Goal: Task Accomplishment & Management: Use online tool/utility

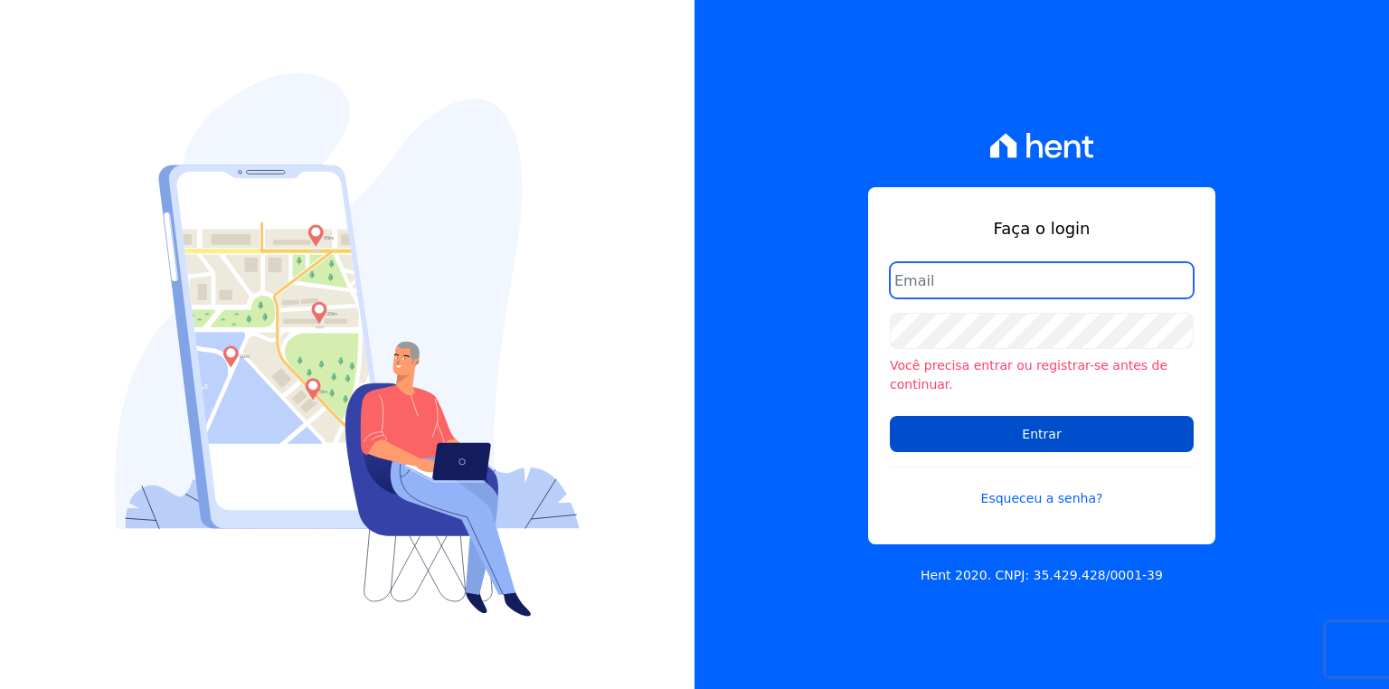
type input "[EMAIL_ADDRESS][PERSON_NAME][DOMAIN_NAME]"
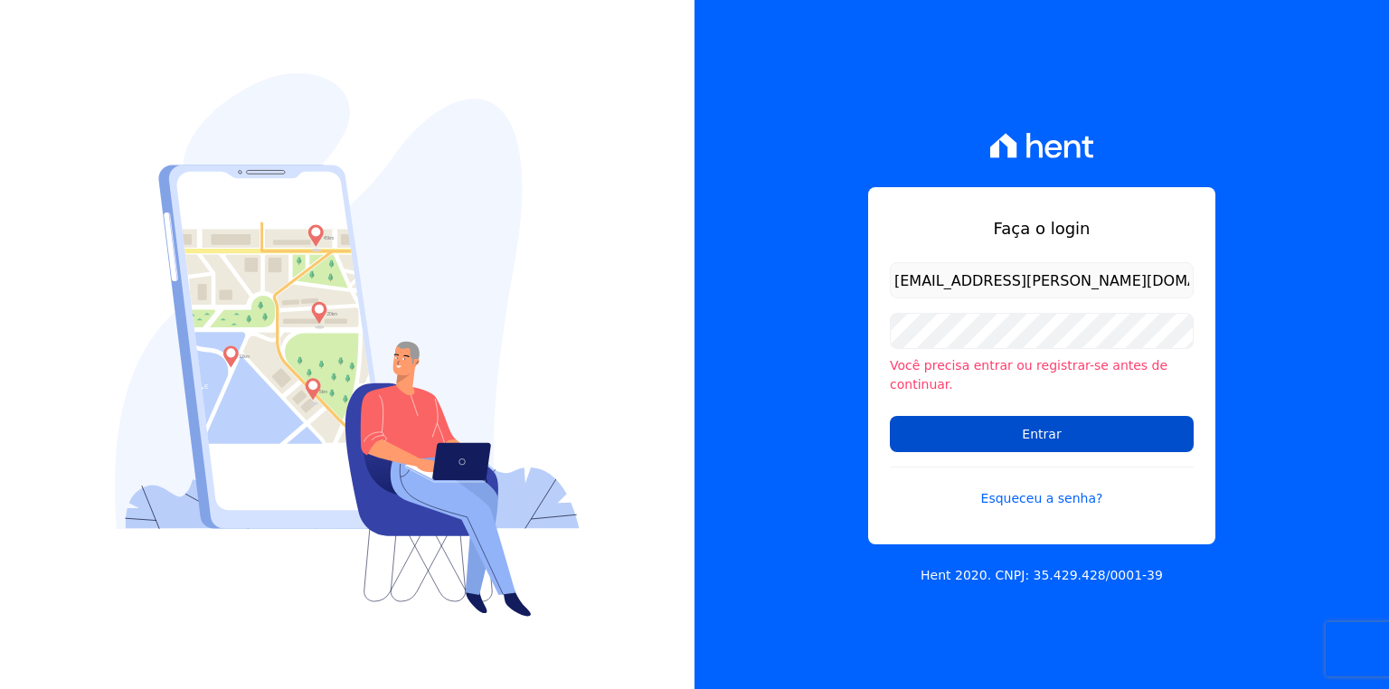
click at [1054, 427] on input "Entrar" at bounding box center [1042, 434] width 304 height 36
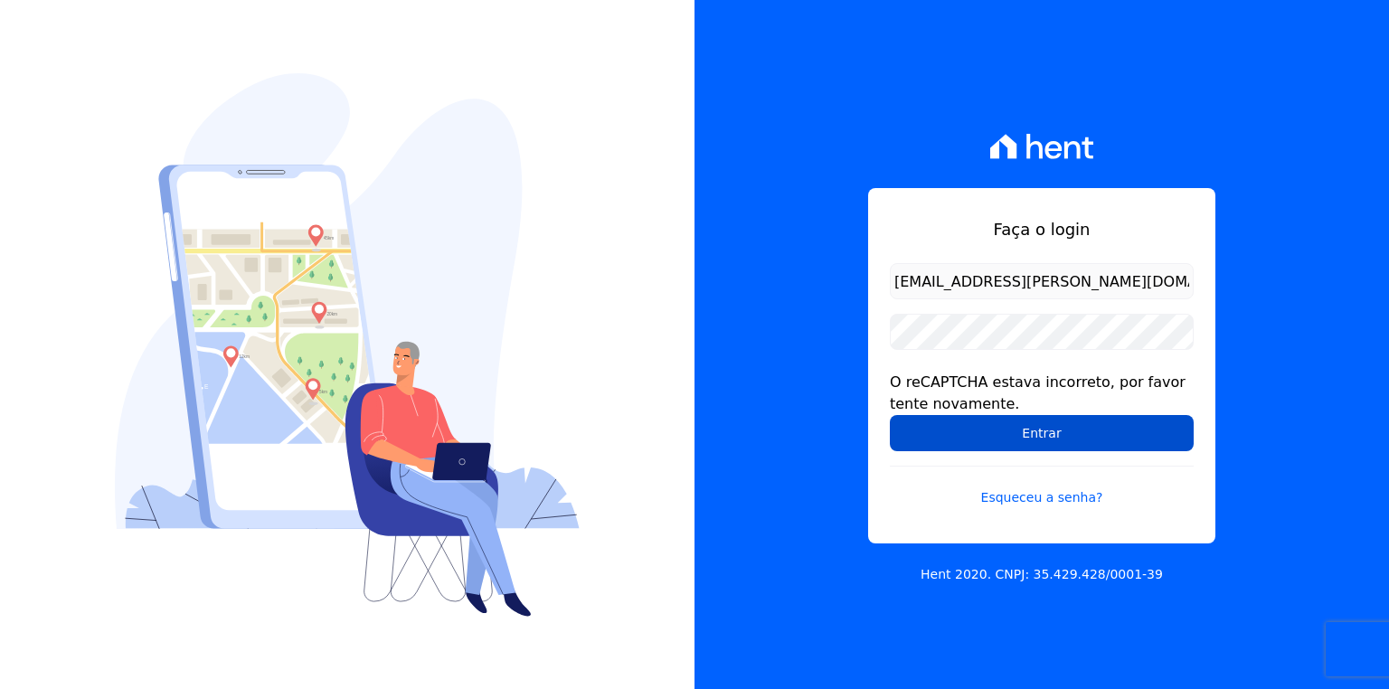
click at [1088, 437] on input "Entrar" at bounding box center [1042, 433] width 304 height 36
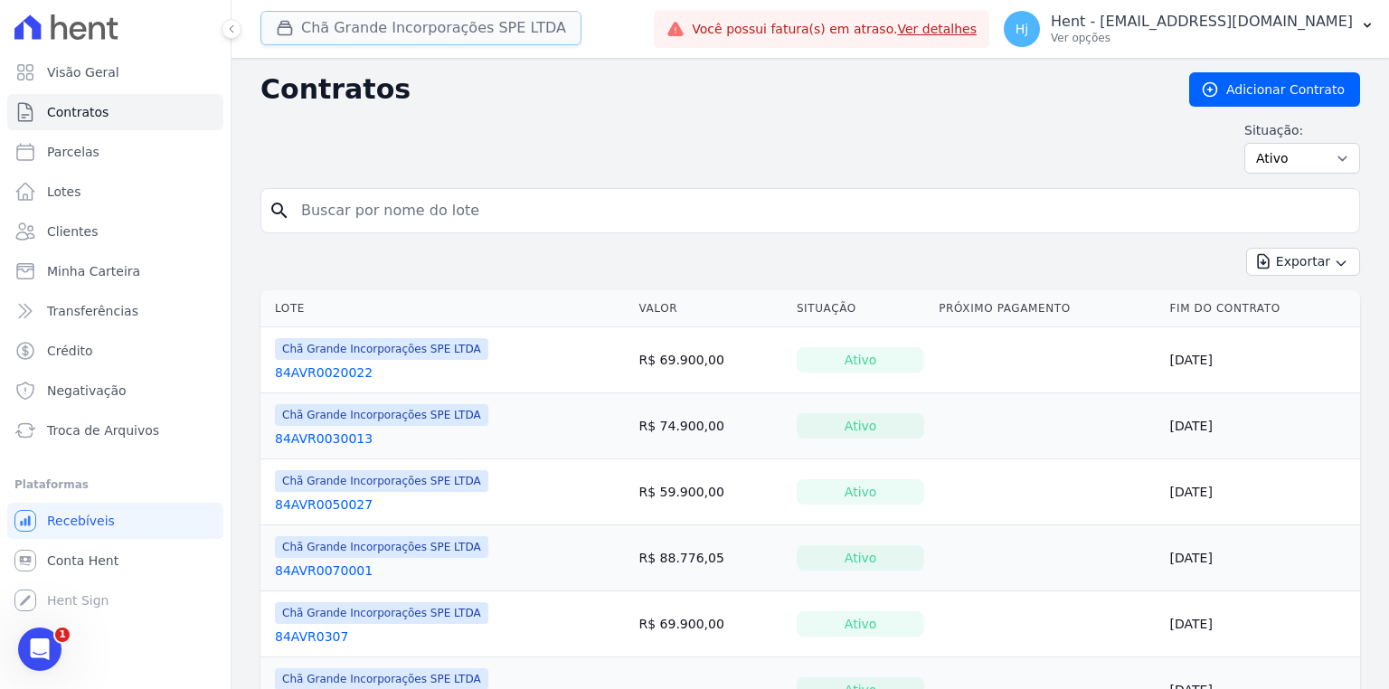
click at [468, 30] on button "Chã Grande Incorporações SPE LTDA" at bounding box center [420, 28] width 321 height 34
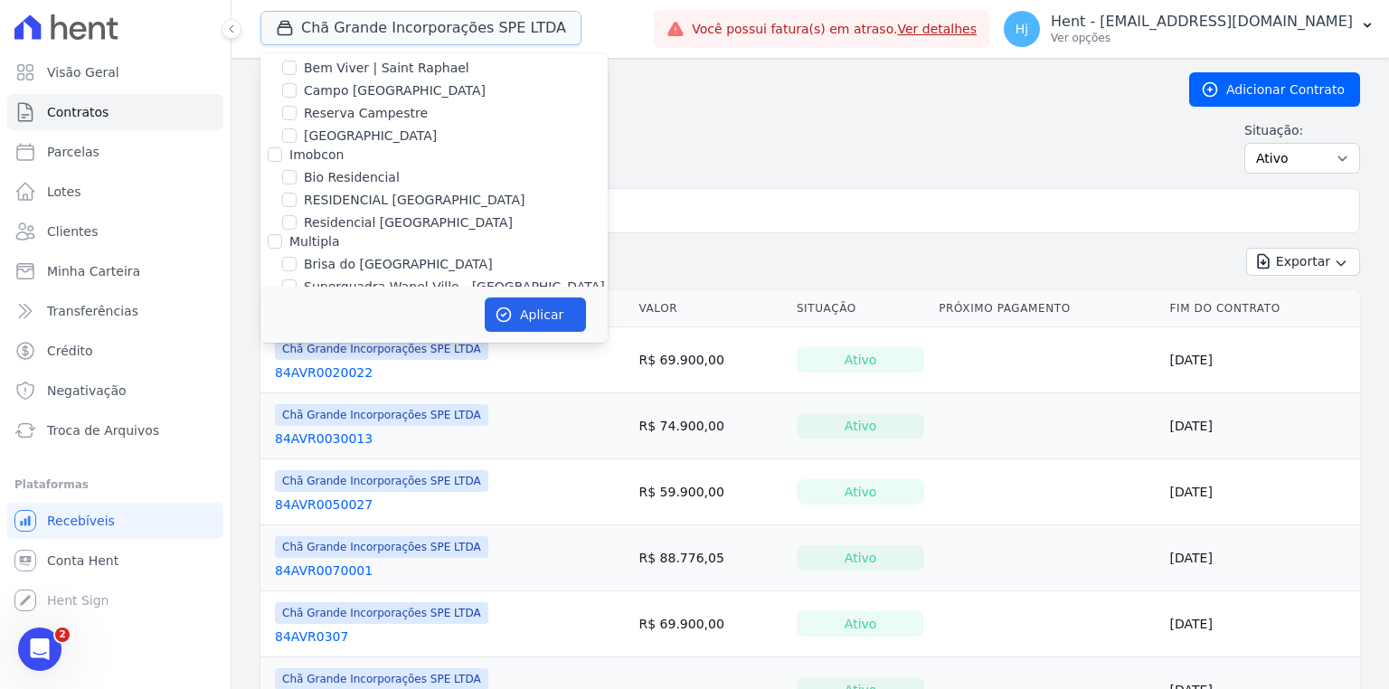
scroll to position [3838, 0]
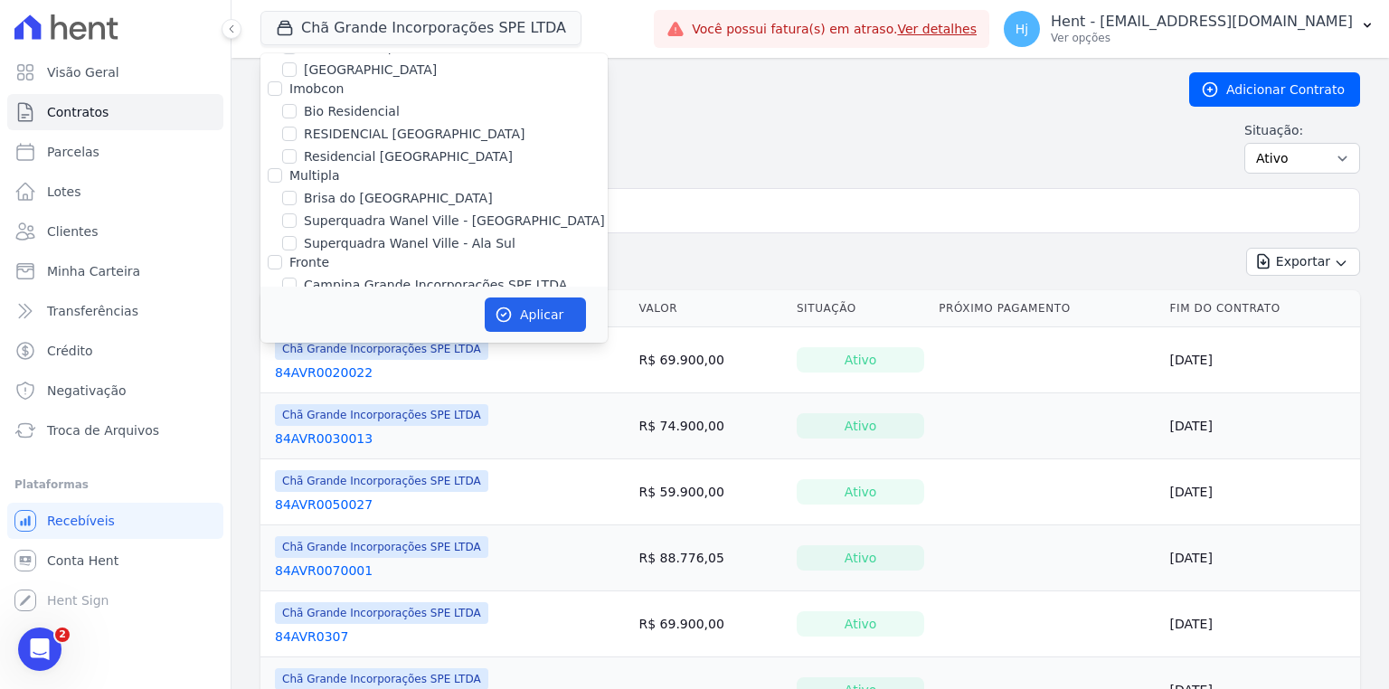
click at [292, 298] on div at bounding box center [289, 307] width 14 height 18
click at [286, 300] on input "Chã Grande Incorporações SPE LTDA" at bounding box center [289, 307] width 14 height 14
checkbox input "false"
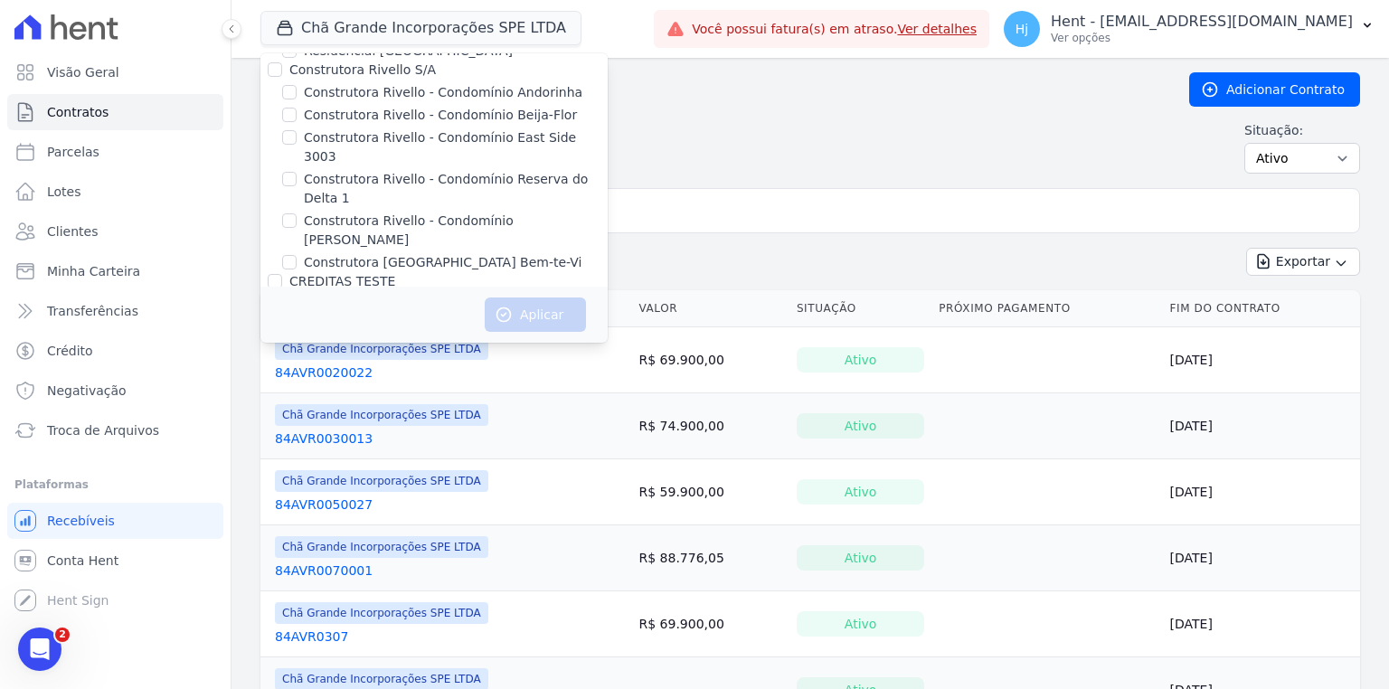
scroll to position [7537, 0]
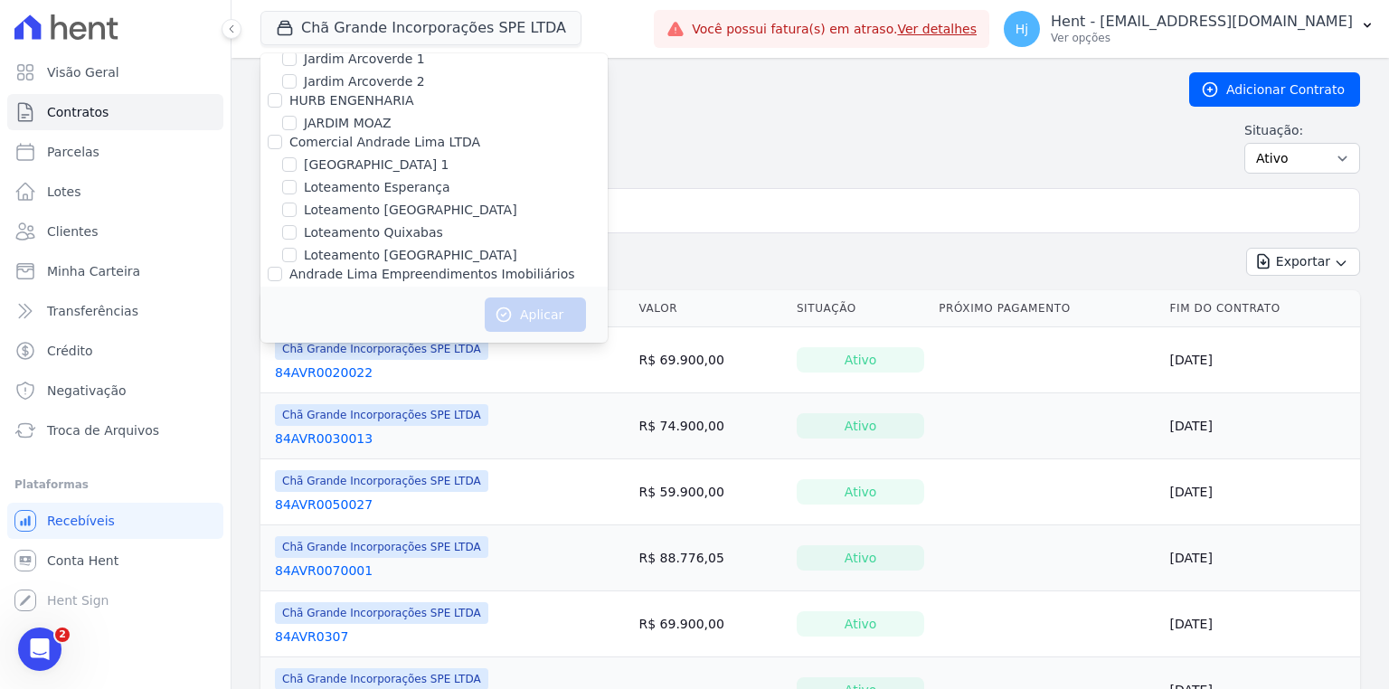
click at [358, 371] on label "JARDINS DE EVORA" at bounding box center [364, 380] width 121 height 19
click at [297, 372] on input "JARDINS DE EVORA" at bounding box center [289, 379] width 14 height 14
checkbox input "true"
click at [519, 310] on button "Aplicar" at bounding box center [535, 314] width 101 height 34
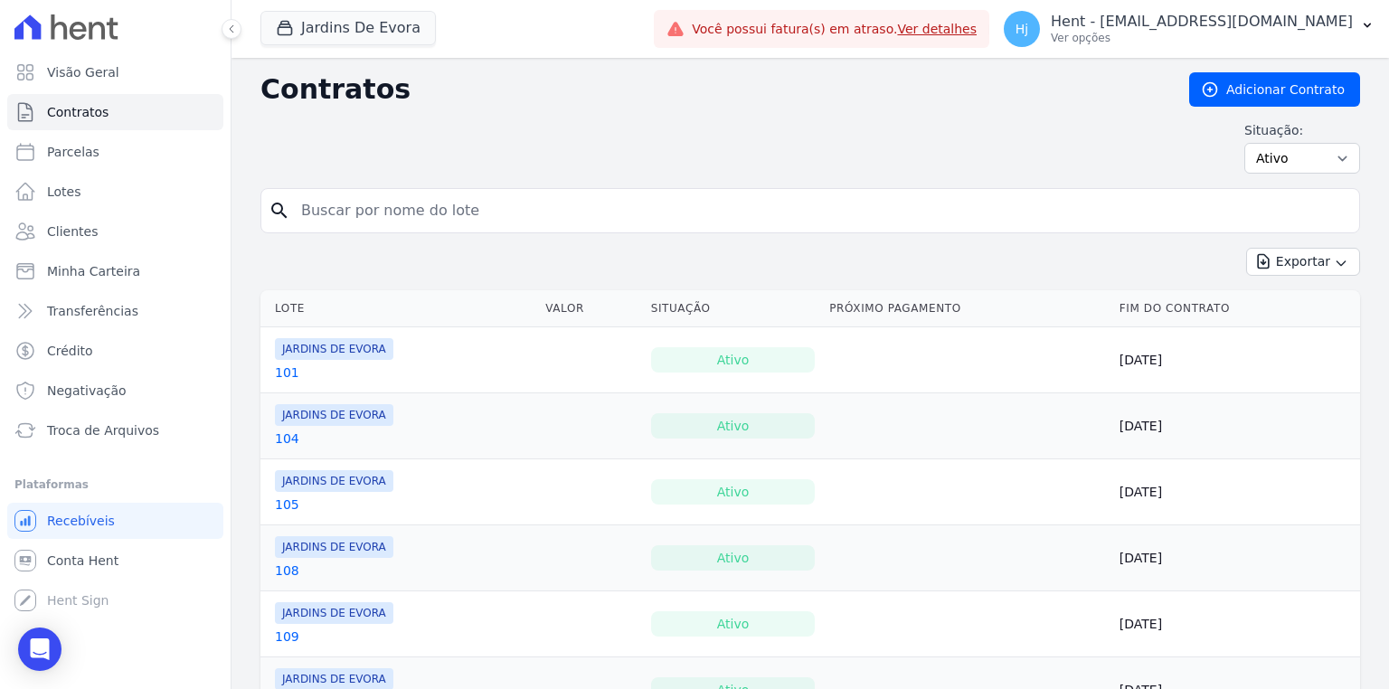
click at [378, 207] on input "search" at bounding box center [820, 211] width 1061 height 36
type input "56"
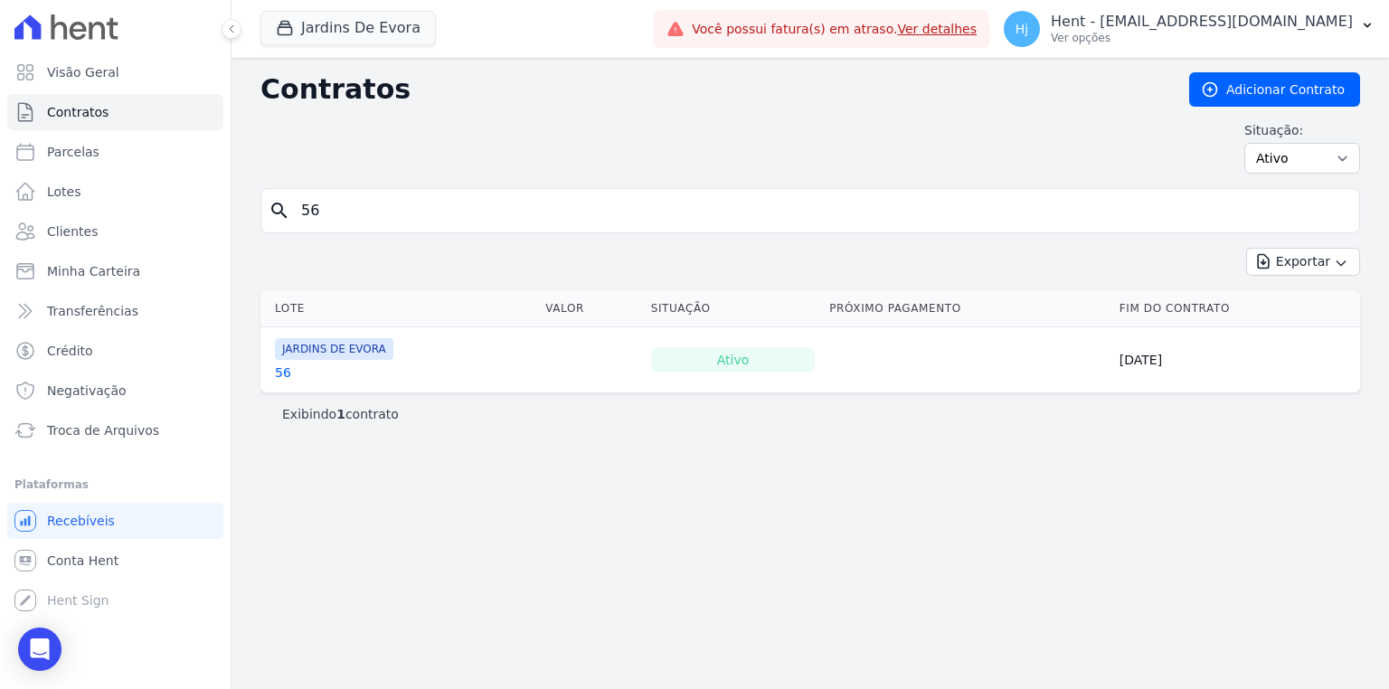
click at [284, 368] on link "56" at bounding box center [283, 372] width 16 height 18
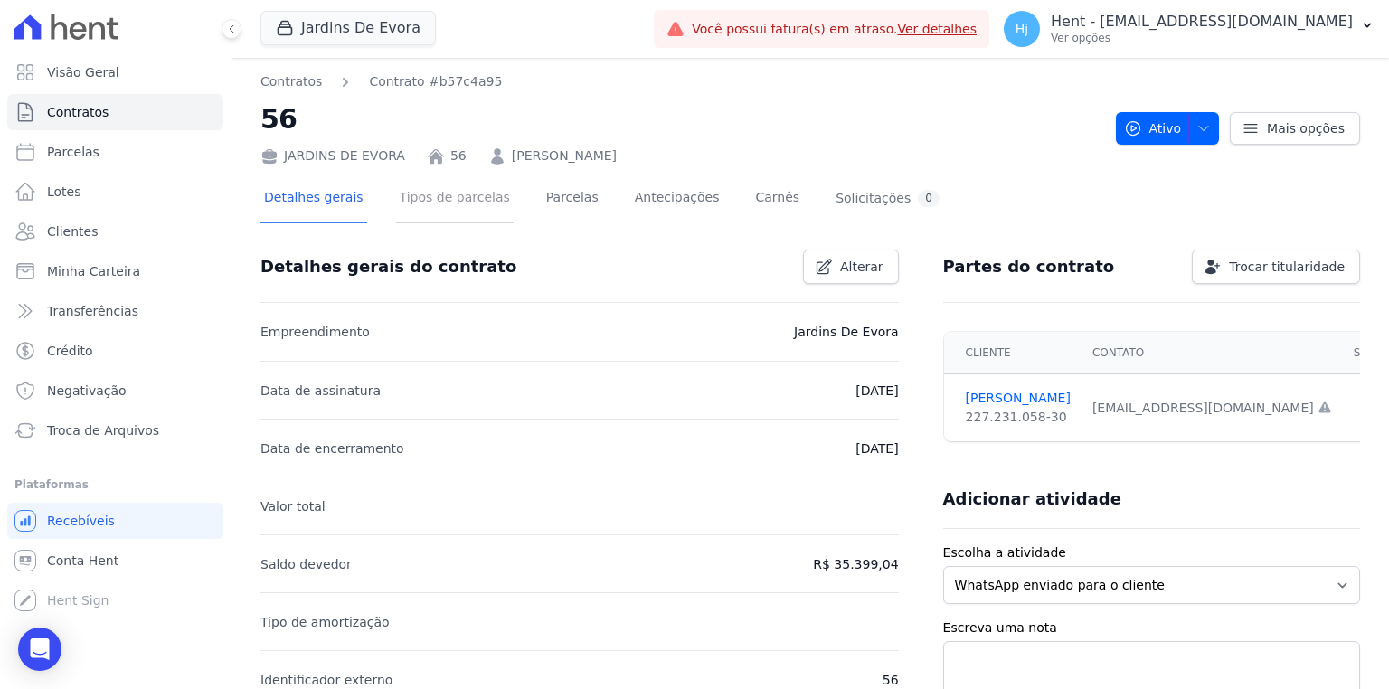
click at [469, 207] on link "Tipos de parcelas" at bounding box center [455, 199] width 118 height 48
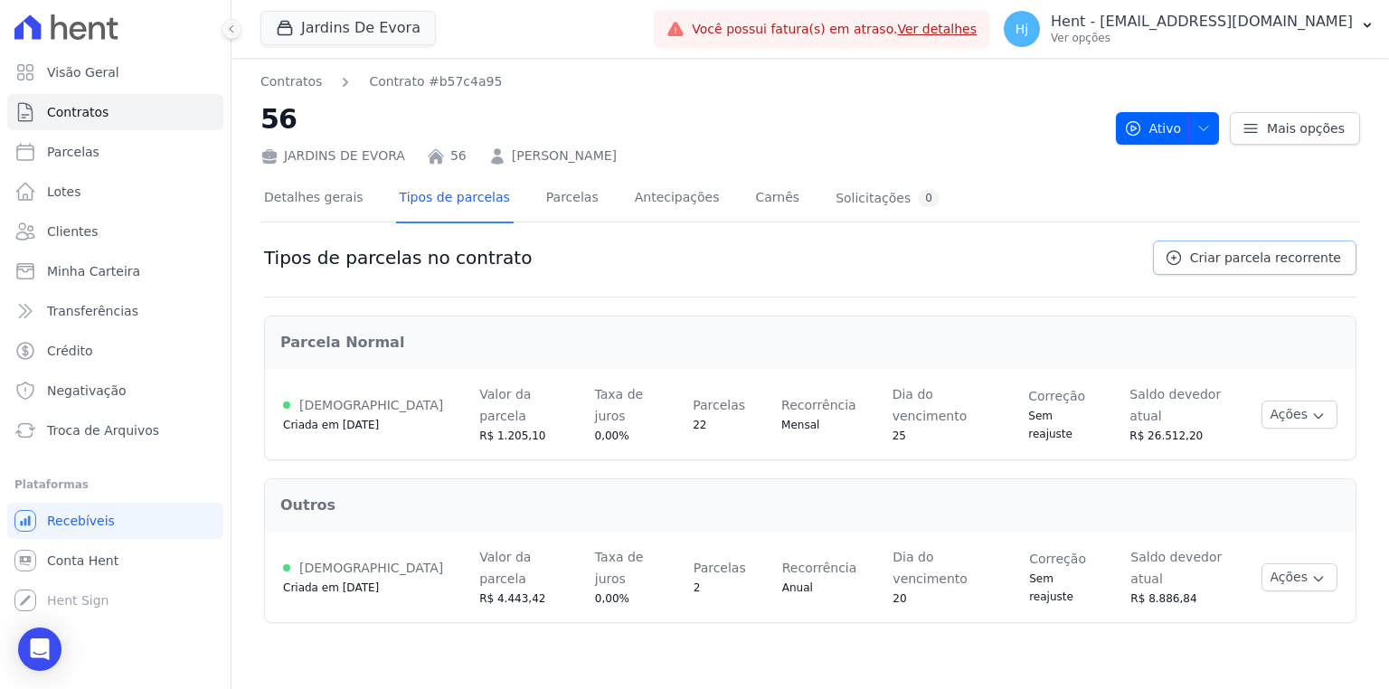
click at [1272, 251] on span "Criar parcela recorrente" at bounding box center [1265, 258] width 151 height 18
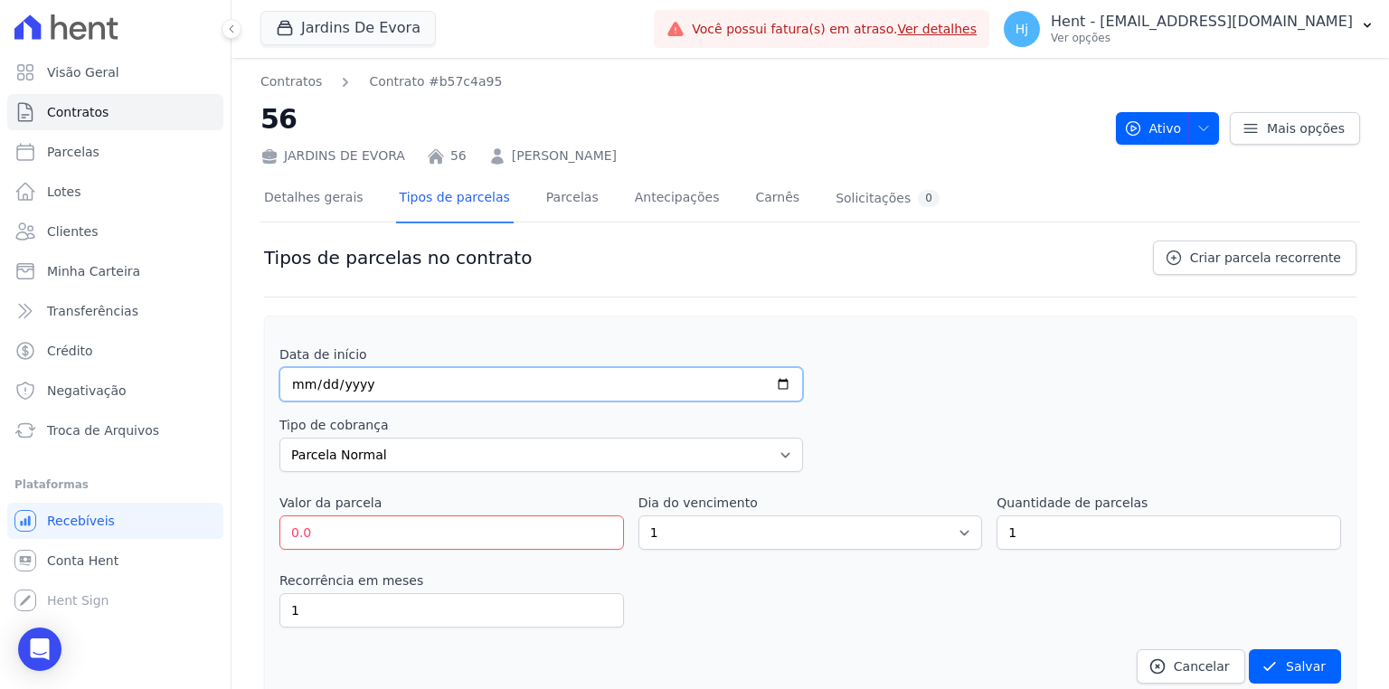
click at [297, 379] on input "date" at bounding box center [540, 384] width 523 height 34
type input "[DATE]"
drag, startPoint x: 355, startPoint y: 529, endPoint x: 240, endPoint y: 508, distance: 116.7
click at [240, 508] on div "Contratos Contrato #b57c4a95 56 JARDINS DE [GEOGRAPHIC_DATA] 56 [PERSON_NAME] A…" at bounding box center [809, 555] width 1157 height 995
type input "129493"
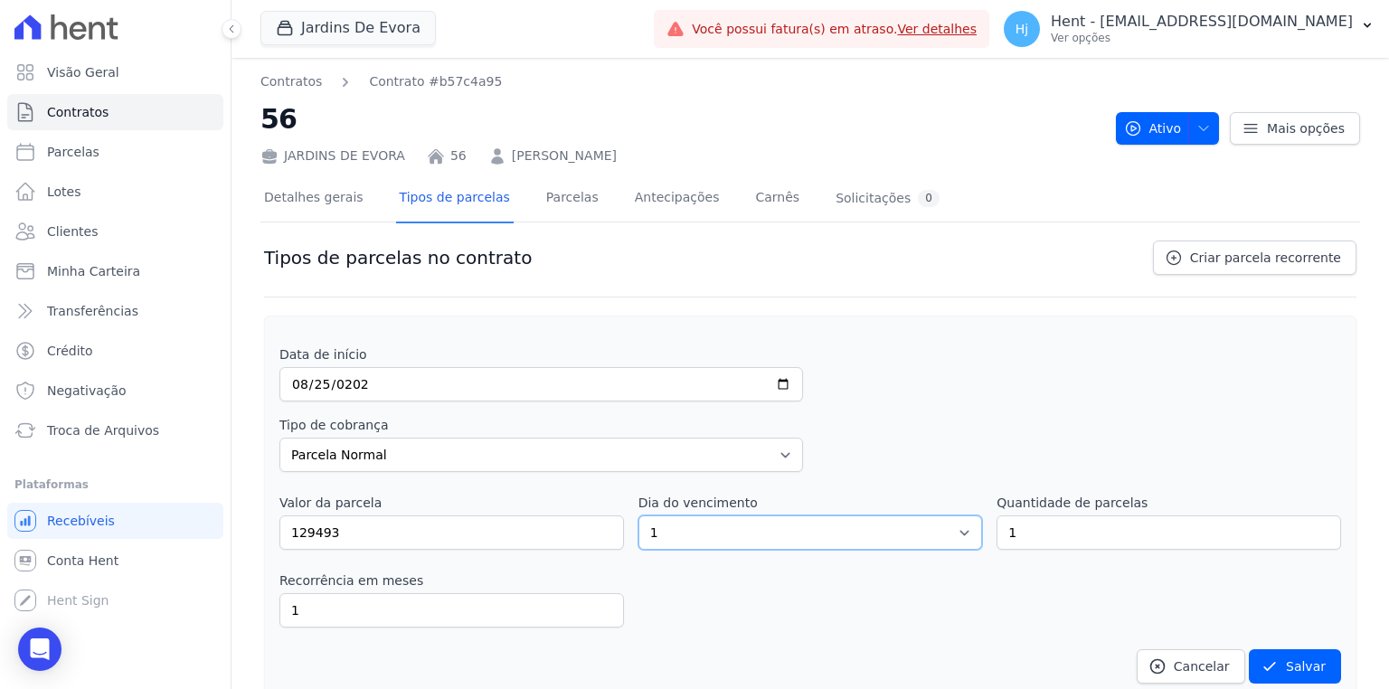
click at [806, 531] on select "1 2 3 4 5 6 7 8 9 10 11 12 13 14 15 16 17 18 19 20 21 22 23 24 25 26 27 28 29 3…" at bounding box center [810, 532] width 344 height 34
select select "25"
click at [638, 515] on select "1 2 3 4 5 6 7 8 9 10 11 12 13 14 15 16 17 18 19 20 21 22 23 24 25 26 27 28 29 3…" at bounding box center [810, 532] width 344 height 34
drag, startPoint x: 1052, startPoint y: 536, endPoint x: 954, endPoint y: 533, distance: 98.6
click at [954, 533] on div "Valor da parcela 129493 Dia do vencimento 1 2 3 4 5 6 7 8 9 10 11 12 13 14 15 1…" at bounding box center [809, 522] width 1061 height 56
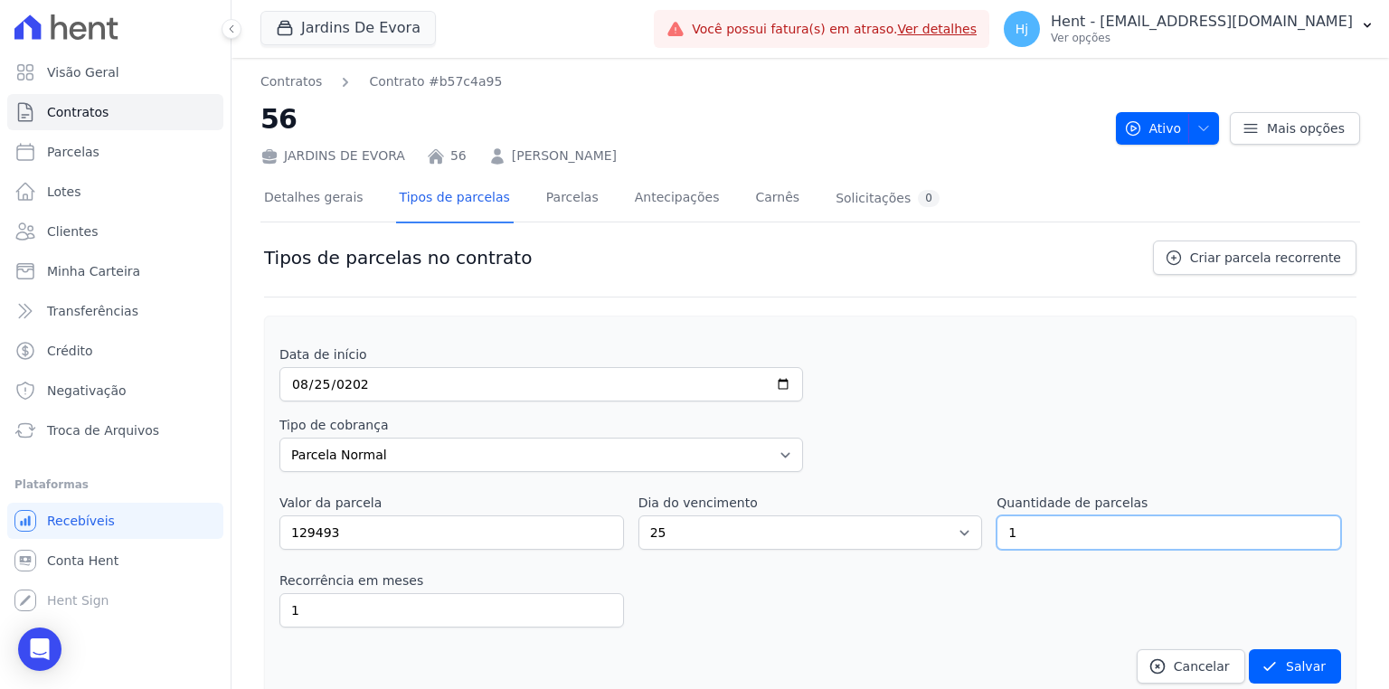
click at [1007, 532] on input "1" at bounding box center [1168, 532] width 344 height 34
drag, startPoint x: 1015, startPoint y: 531, endPoint x: 995, endPoint y: 532, distance: 19.9
click at [996, 532] on input "1" at bounding box center [1168, 532] width 344 height 34
type input "4"
click at [1277, 657] on button "Salvar" at bounding box center [1295, 666] width 92 height 34
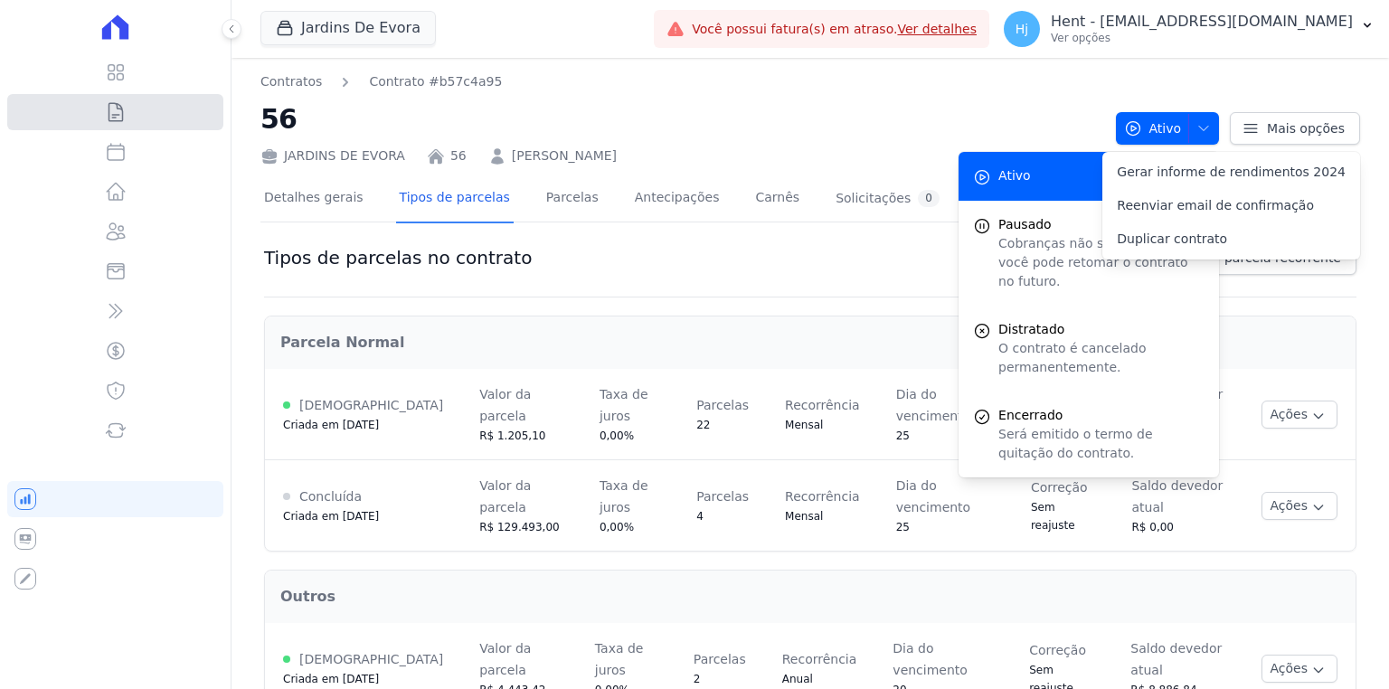
click at [135, 121] on link "Contratos" at bounding box center [115, 112] width 216 height 36
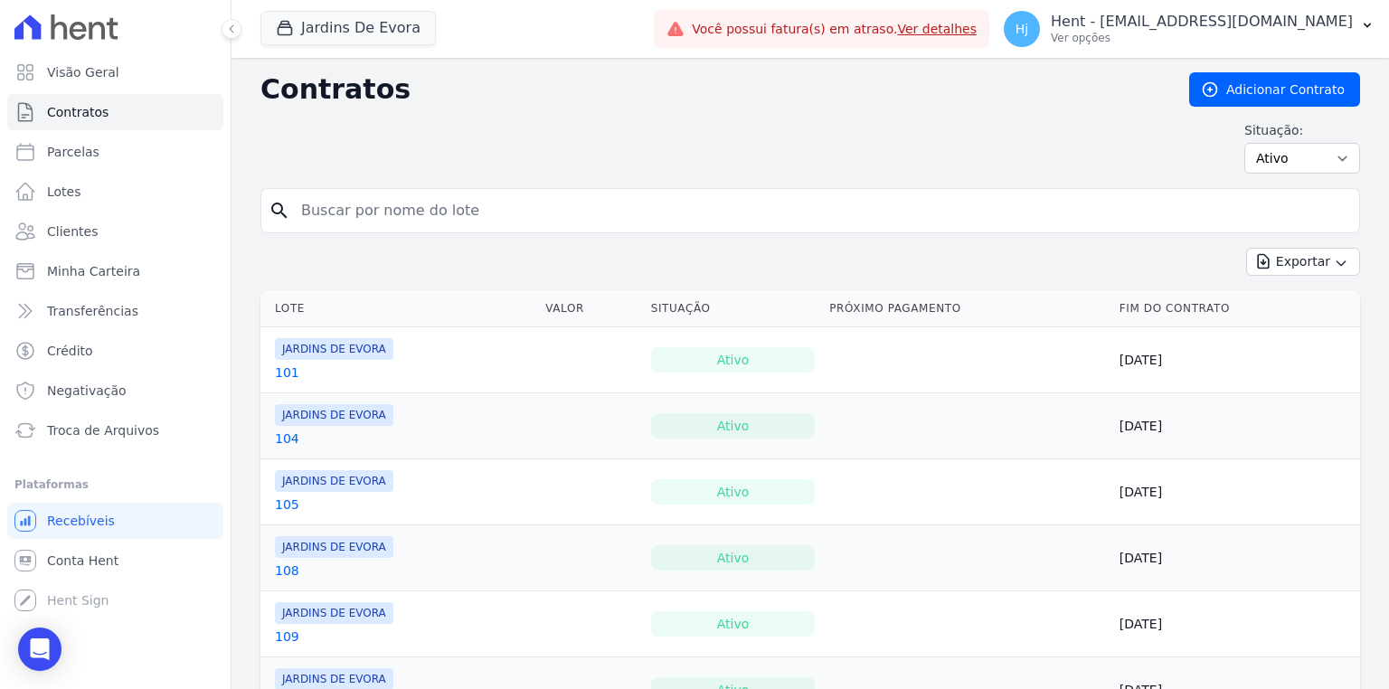
click at [412, 212] on input "search" at bounding box center [820, 211] width 1061 height 36
type input "57"
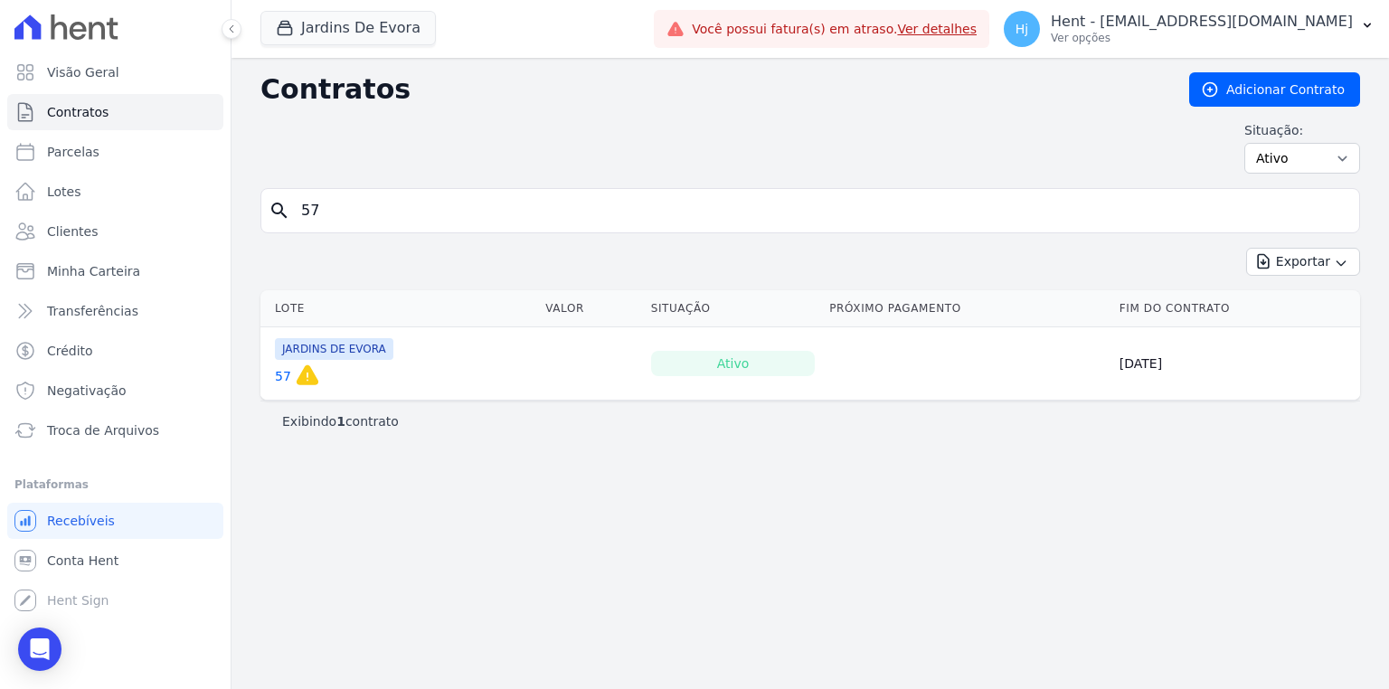
click at [281, 369] on link "57" at bounding box center [283, 376] width 16 height 18
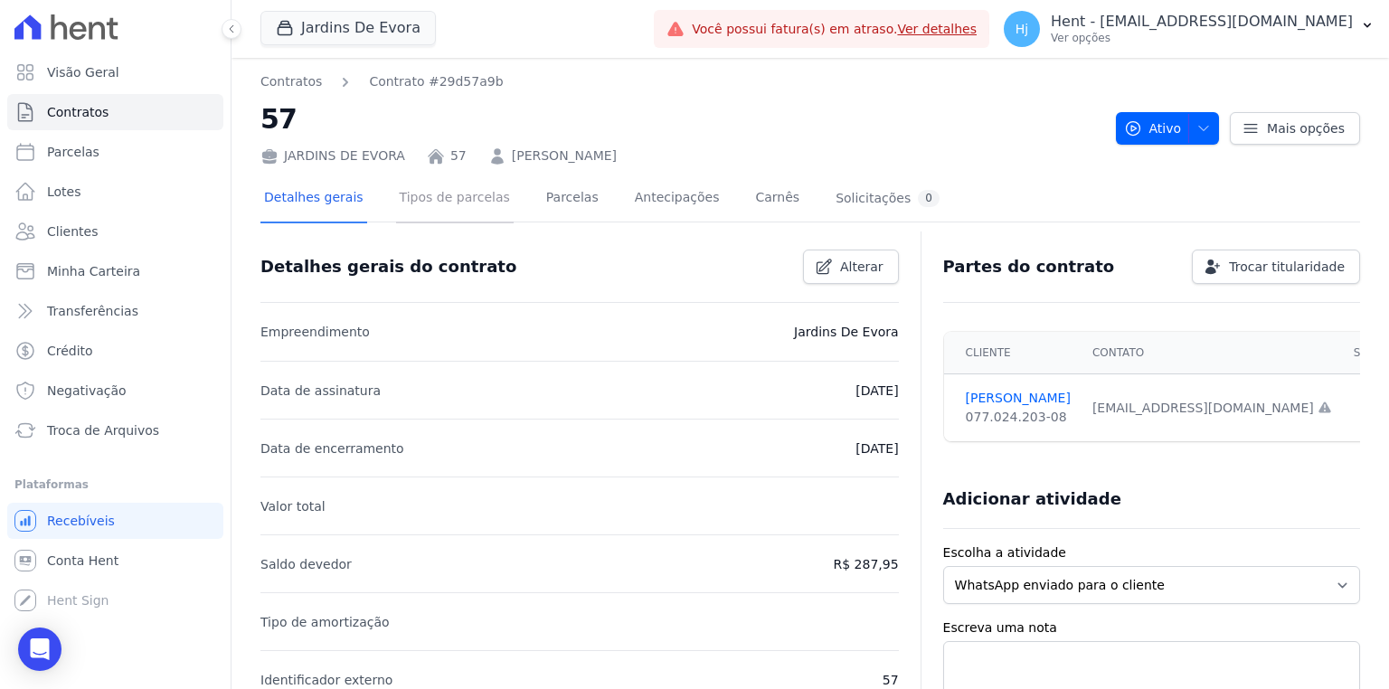
click at [440, 194] on link "Tipos de parcelas" at bounding box center [455, 199] width 118 height 48
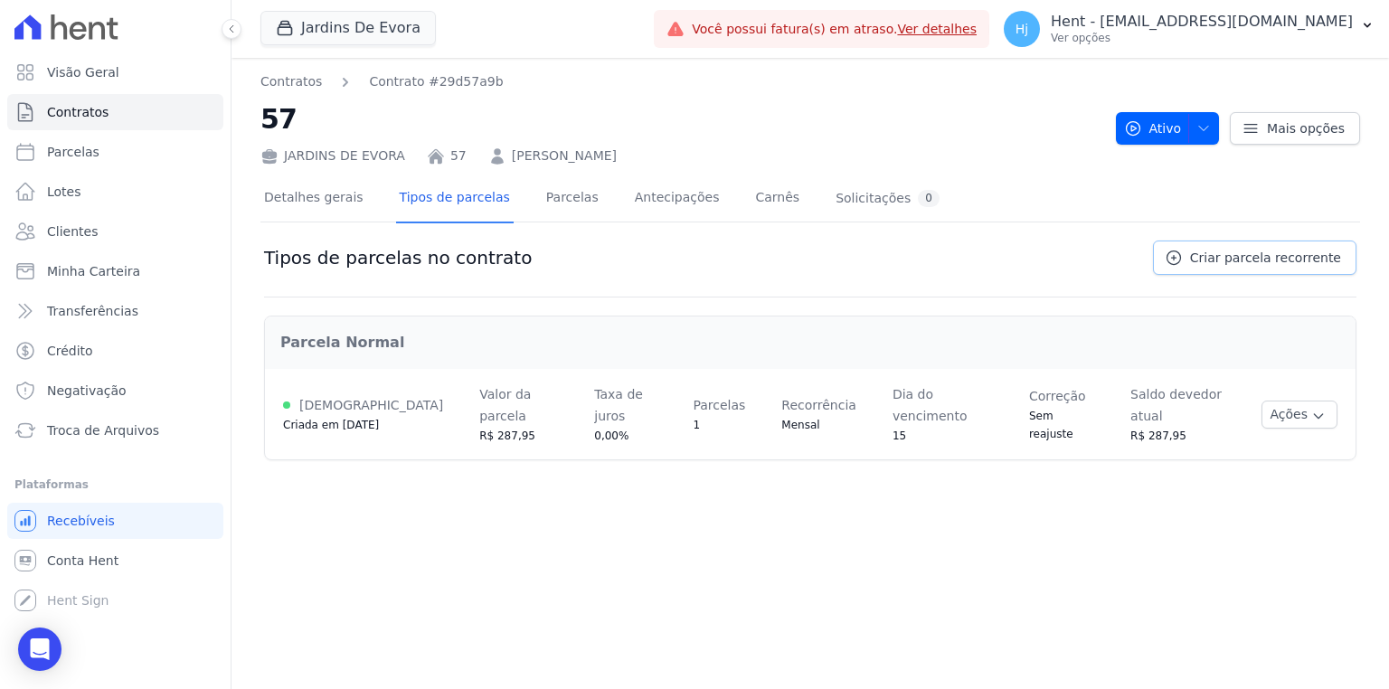
click at [1204, 263] on link "Criar parcela recorrente" at bounding box center [1254, 257] width 203 height 34
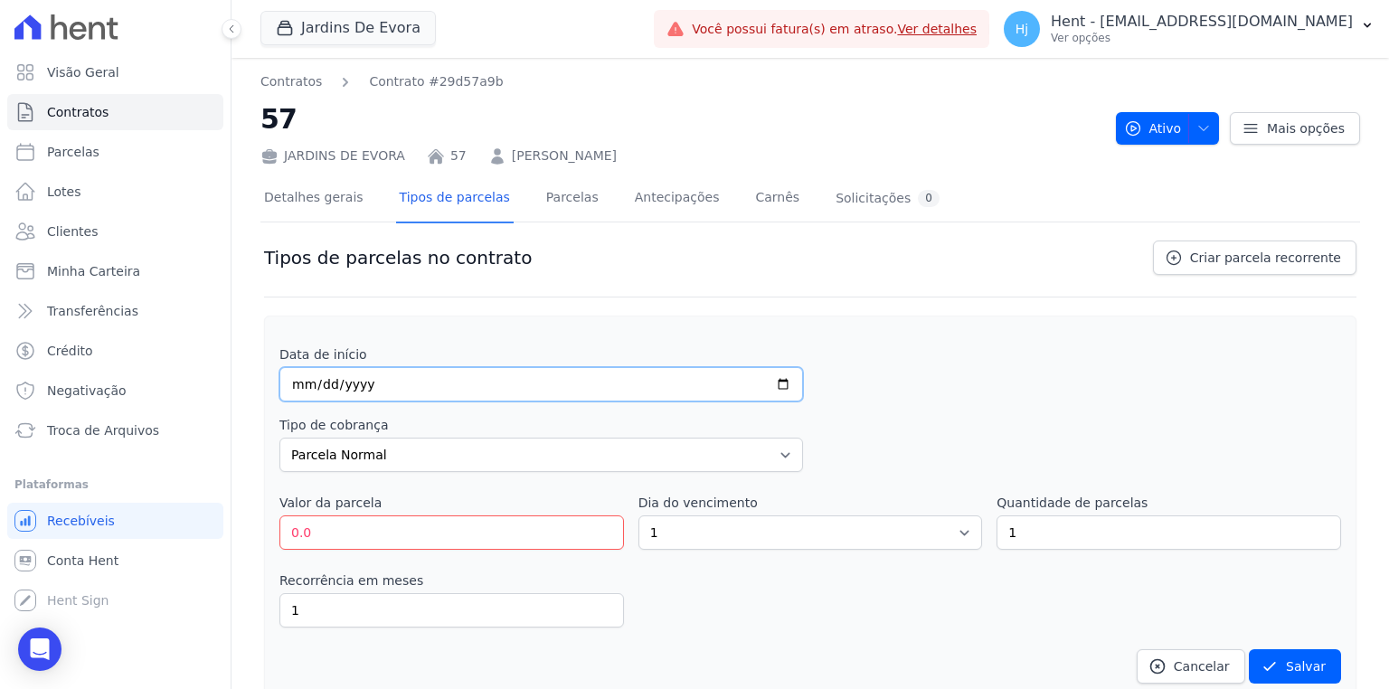
click at [295, 384] on input "date" at bounding box center [540, 384] width 523 height 34
type input "[DATE]"
drag, startPoint x: 340, startPoint y: 535, endPoint x: 260, endPoint y: 529, distance: 79.8
click at [260, 529] on div "Tipos de parcelas no contrato Criar parcela recorrente Data de início [DATE] Ti…" at bounding box center [809, 556] width 1099 height 639
type input "309.08"
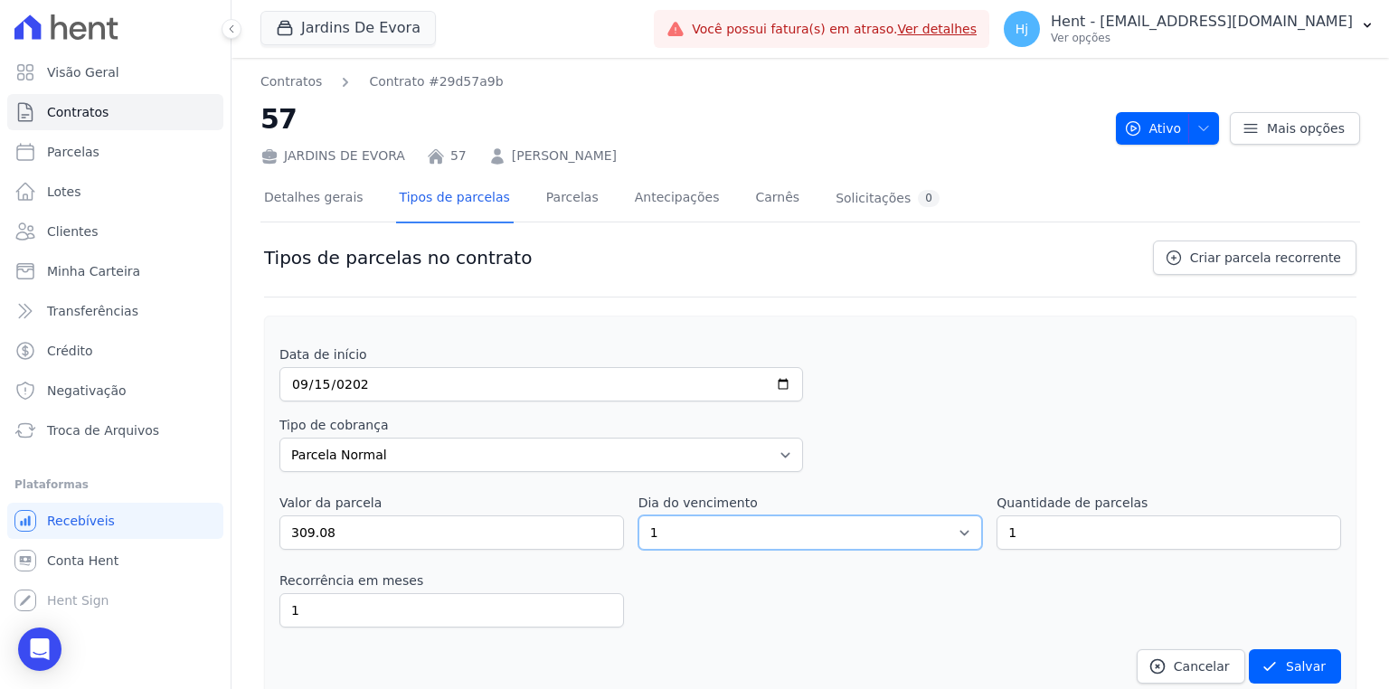
click at [674, 528] on select "1 2 3 4 5 6 7 8 9 10 11 12 13 14 15 16 17 18 19 20 21 22 23 24 25 26 27 28 29 3…" at bounding box center [810, 532] width 344 height 34
select select "15"
click at [638, 515] on select "1 2 3 4 5 6 7 8 9 10 11 12 13 14 15 16 17 18 19 20 21 22 23 24 25 26 27 28 29 3…" at bounding box center [810, 532] width 344 height 34
click at [1028, 524] on input "1" at bounding box center [1168, 532] width 344 height 34
type input "11"
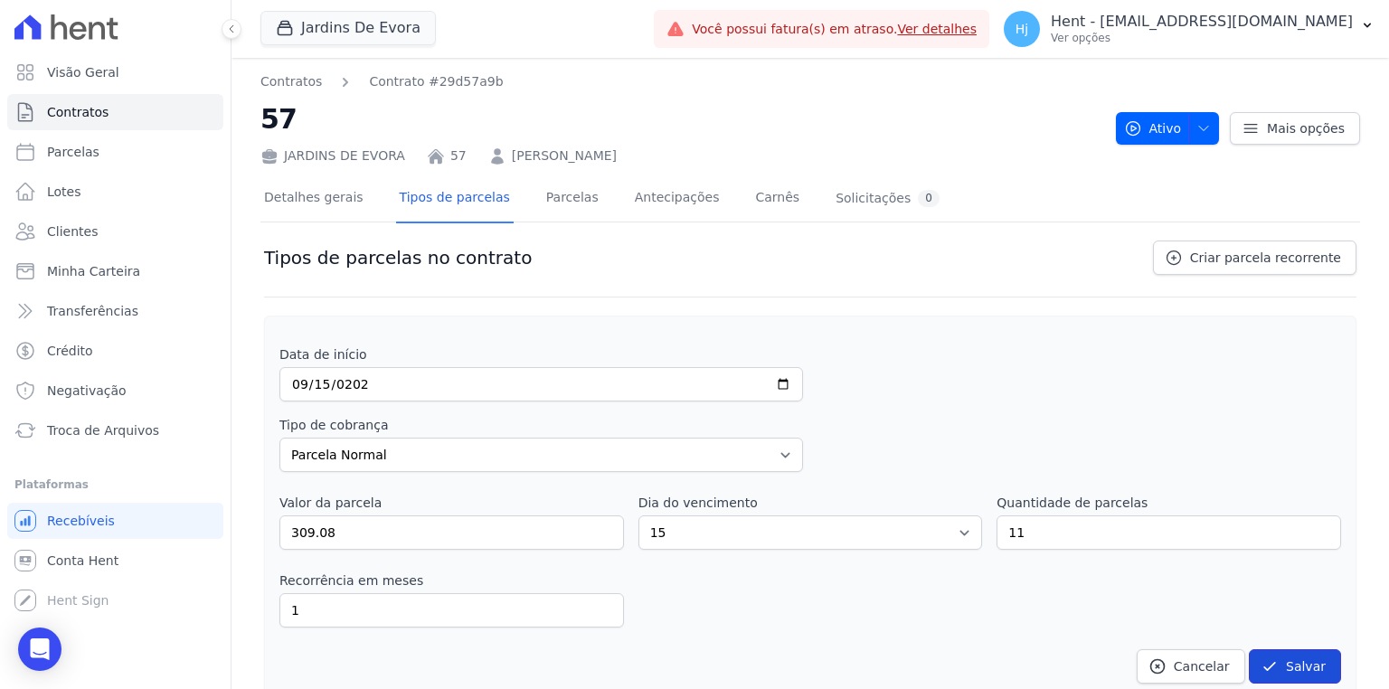
click at [1294, 655] on button "Salvar" at bounding box center [1295, 666] width 92 height 34
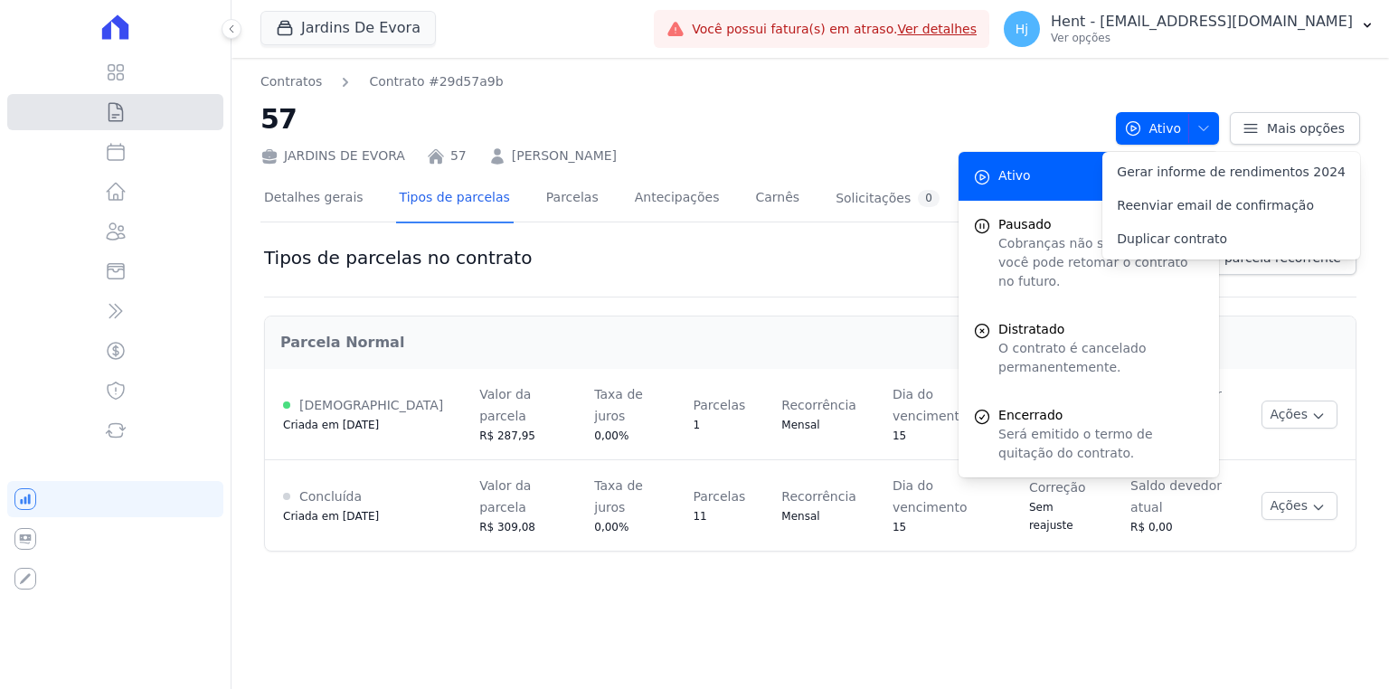
click at [118, 111] on icon at bounding box center [116, 112] width 22 height 22
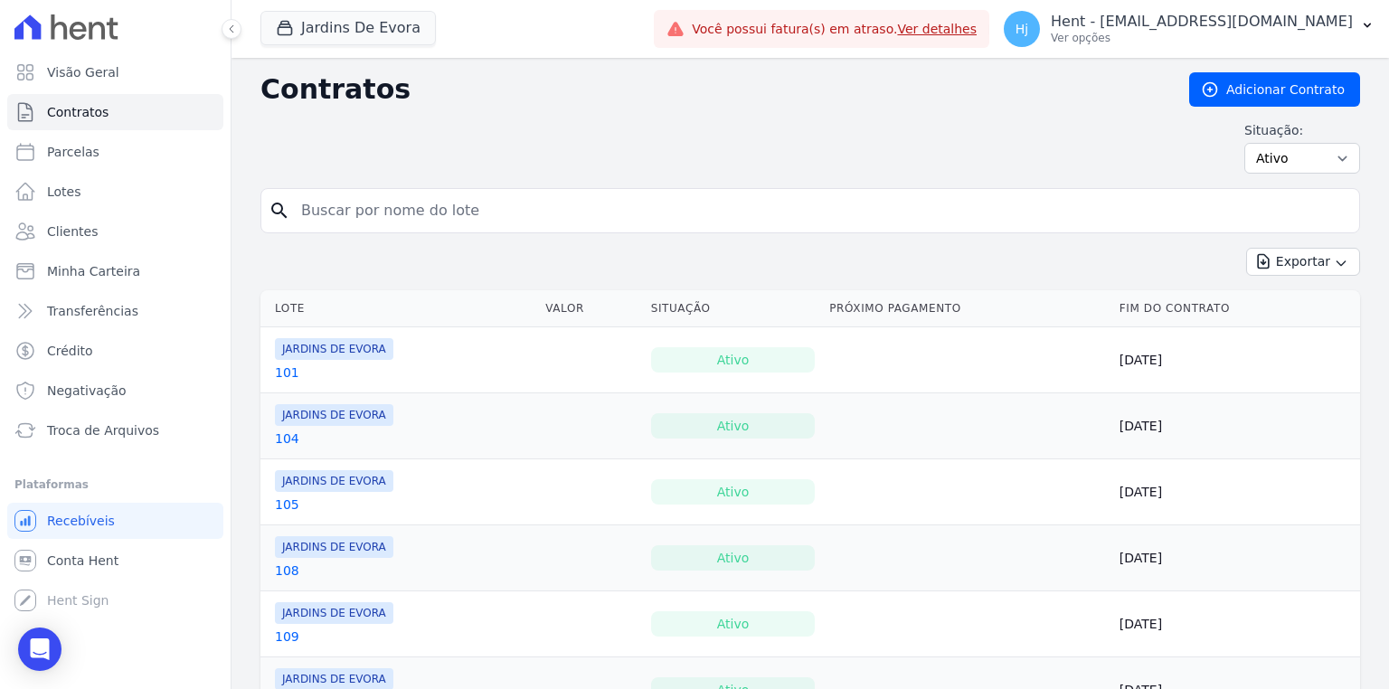
drag, startPoint x: 418, startPoint y: 206, endPoint x: 492, endPoint y: 186, distance: 76.8
click at [422, 205] on input "search" at bounding box center [820, 211] width 1061 height 36
type input "69"
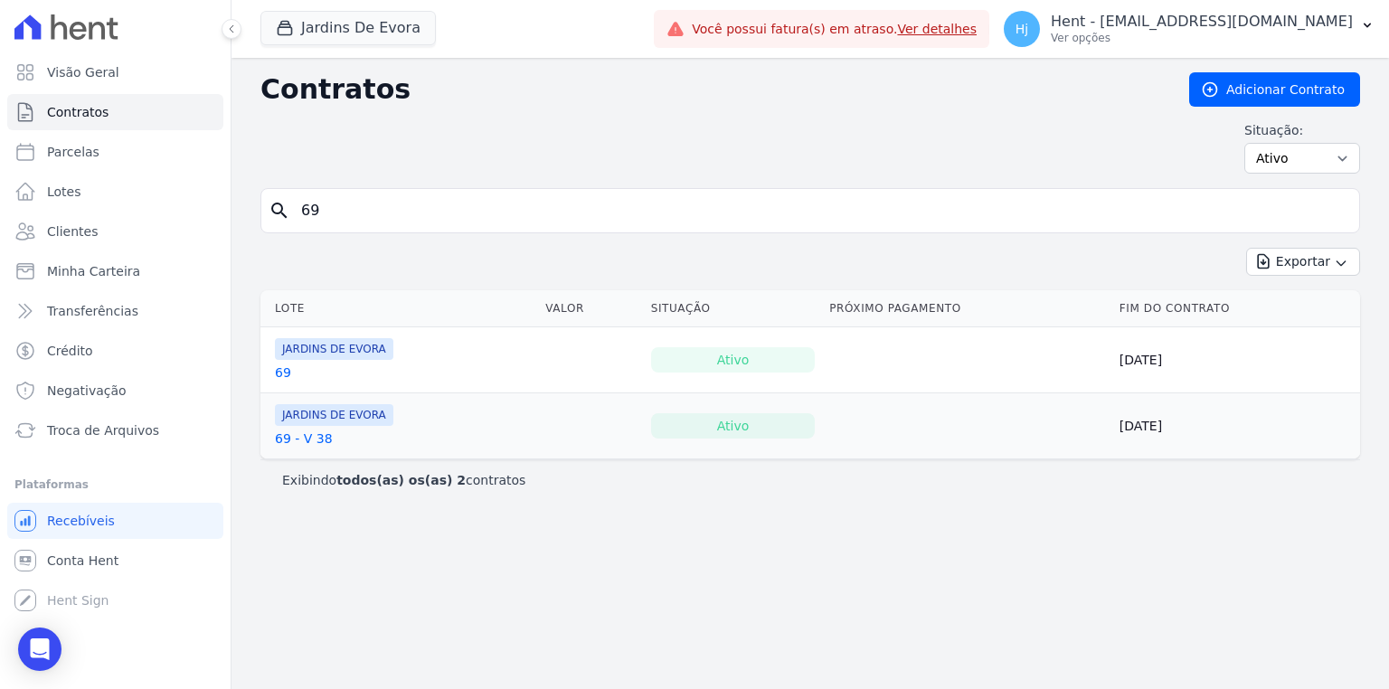
click at [278, 369] on link "69" at bounding box center [283, 372] width 16 height 18
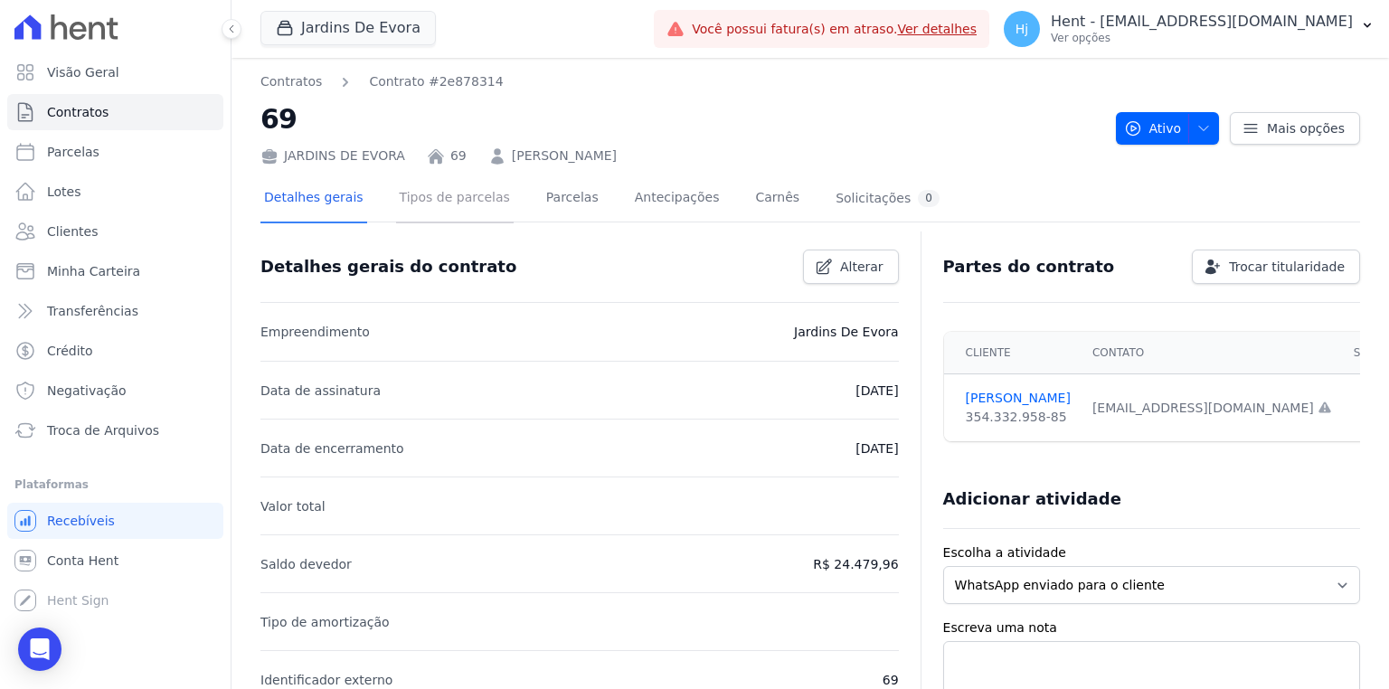
click at [446, 203] on link "Tipos de parcelas" at bounding box center [455, 199] width 118 height 48
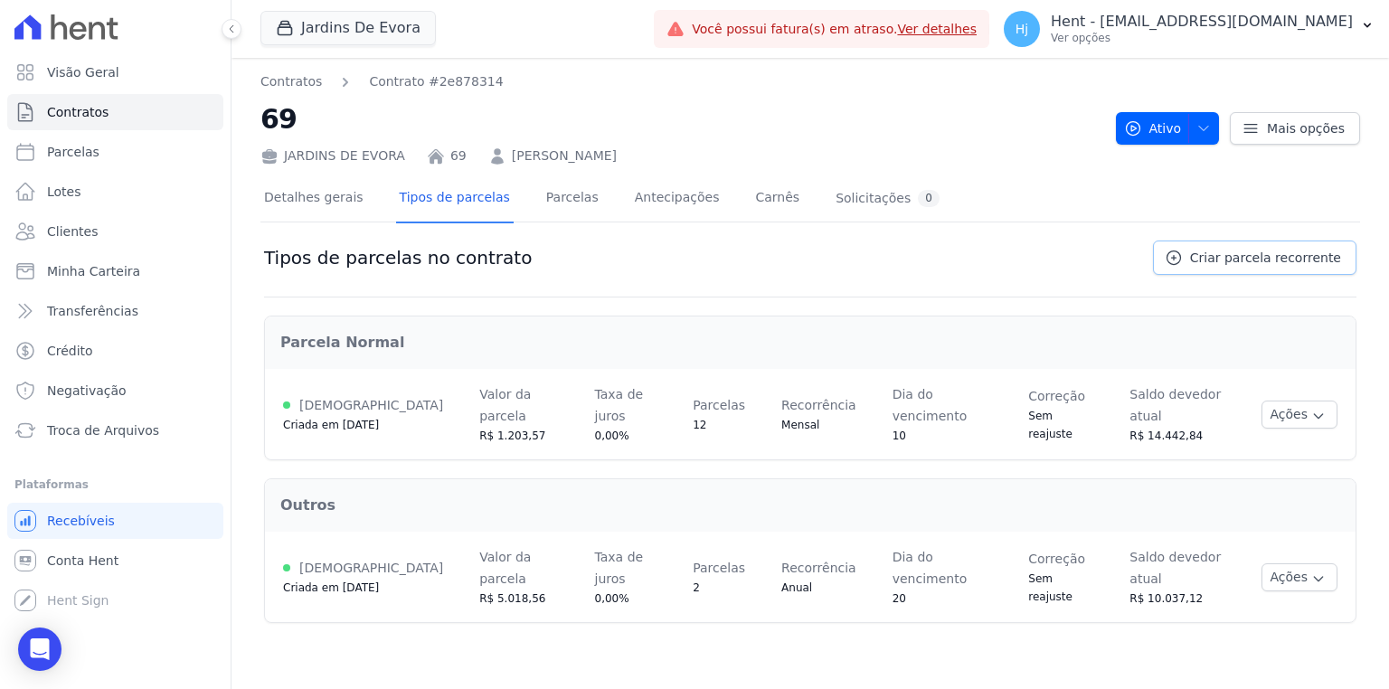
click at [1259, 252] on span "Criar parcela recorrente" at bounding box center [1265, 258] width 151 height 18
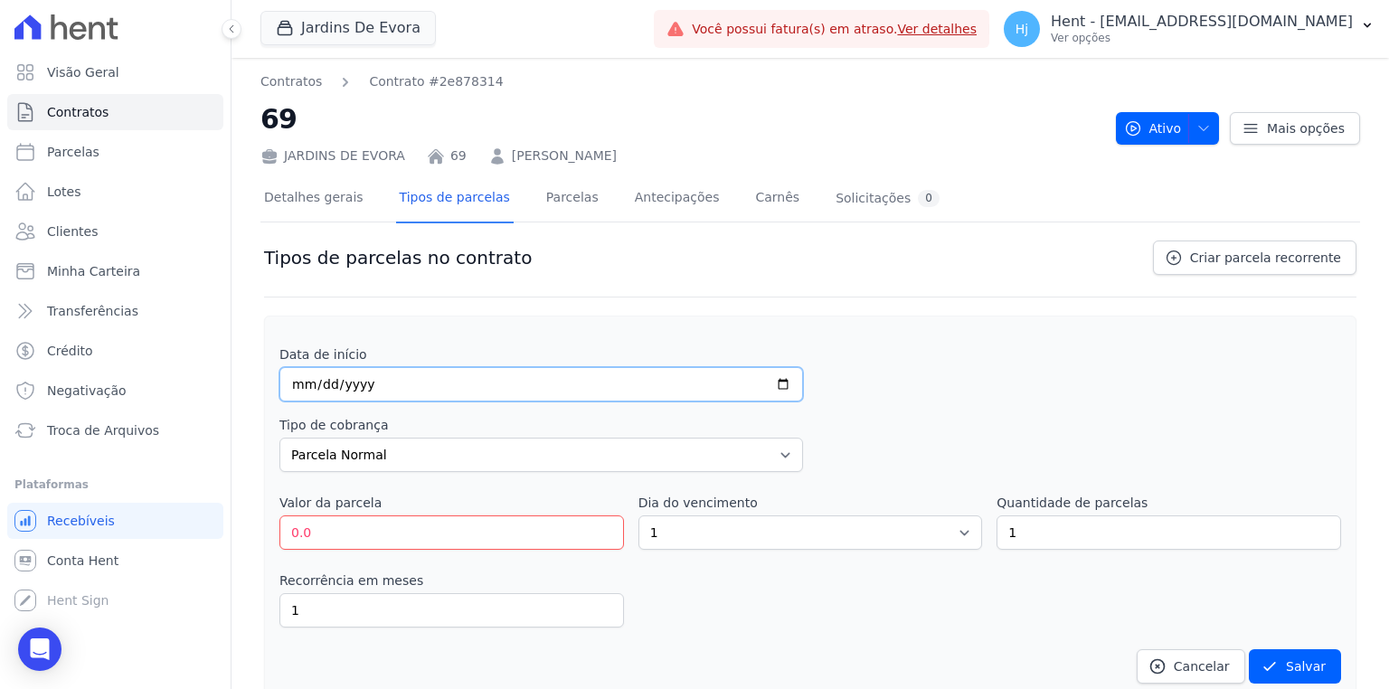
click at [286, 389] on input "date" at bounding box center [540, 384] width 523 height 34
type input "[DATE]"
click at [328, 542] on input "0.0" at bounding box center [451, 532] width 344 height 34
drag, startPoint x: 311, startPoint y: 542, endPoint x: 282, endPoint y: 542, distance: 28.9
click at [282, 542] on input "0.0" at bounding box center [451, 532] width 344 height 34
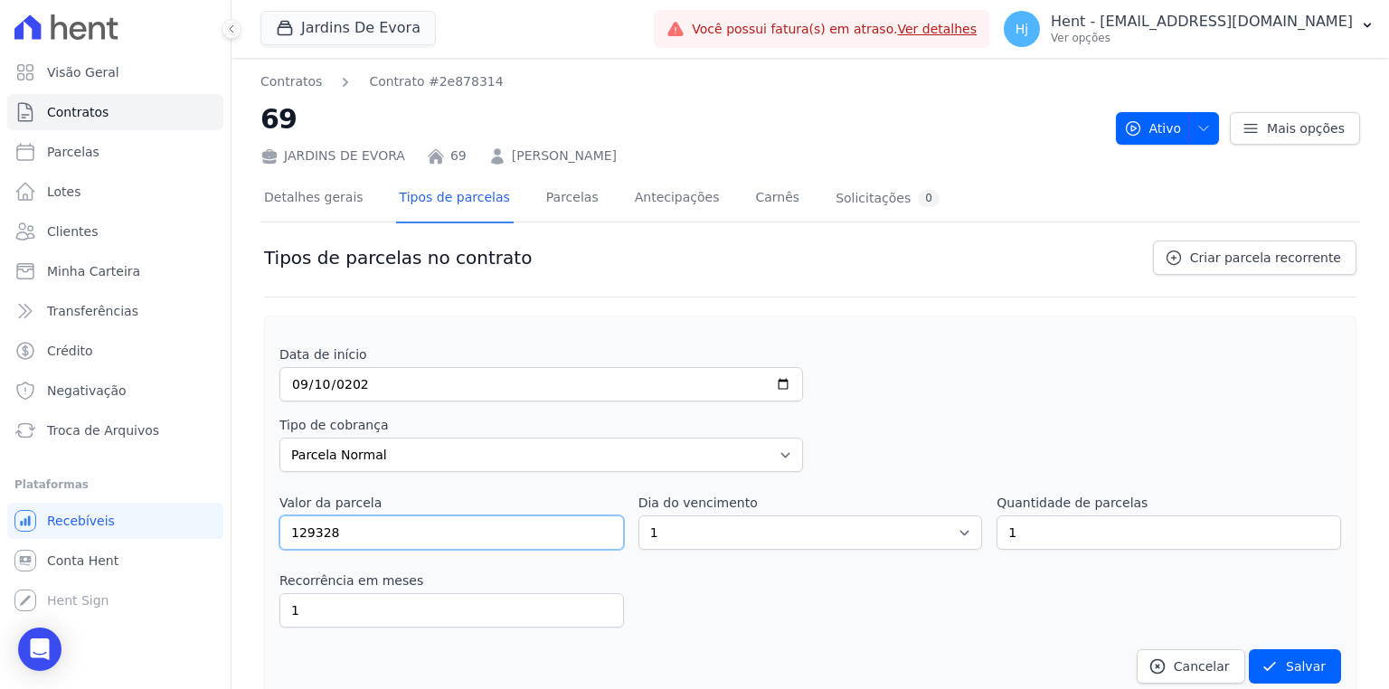
click at [320, 532] on input "129328" at bounding box center [451, 532] width 344 height 34
type input "1293.28"
click at [708, 536] on select "1 2 3 4 5 6 7 8 9 10 11 12 13 14 15 16 17 18 19 20 21 22 23 24 25 26 27 28 29 3…" at bounding box center [810, 532] width 344 height 34
select select "10"
click at [638, 515] on select "1 2 3 4 5 6 7 8 9 10 11 12 13 14 15 16 17 18 19 20 21 22 23 24 25 26 27 28 29 3…" at bounding box center [810, 532] width 344 height 34
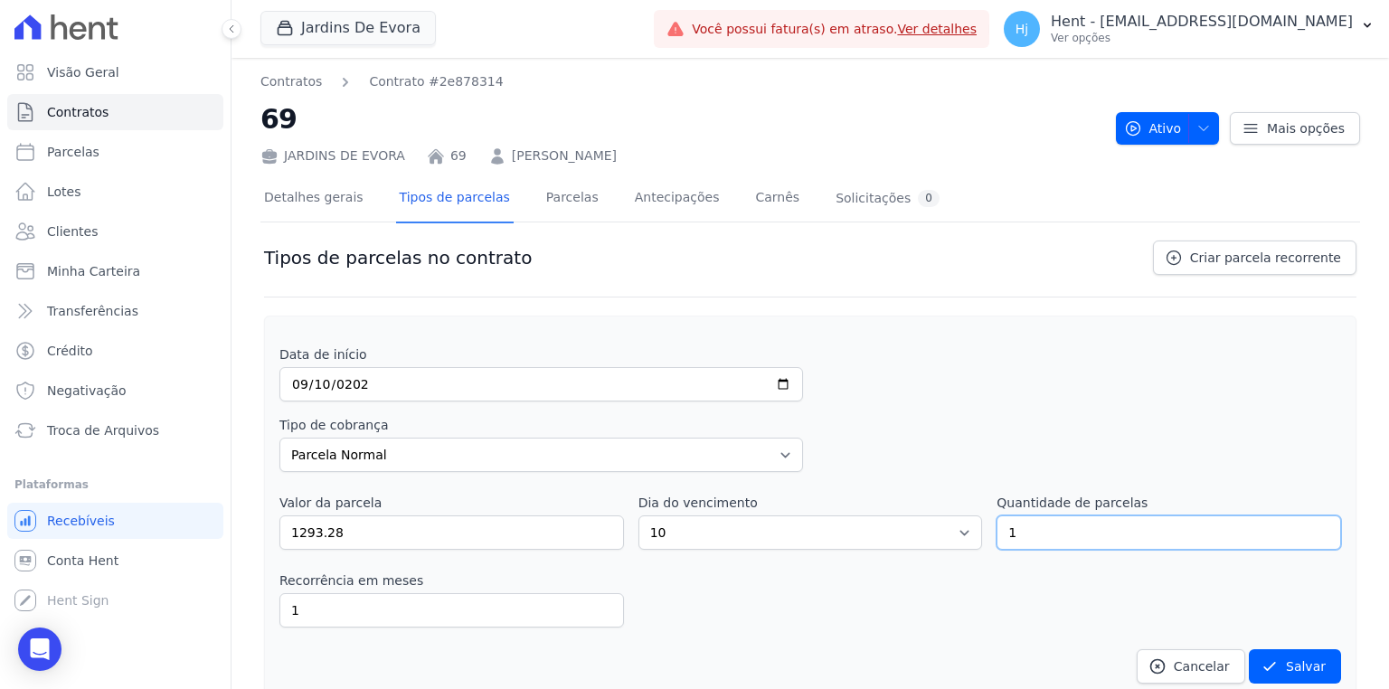
drag, startPoint x: 1023, startPoint y: 533, endPoint x: 994, endPoint y: 533, distance: 28.9
click at [996, 533] on input "1" at bounding box center [1168, 532] width 344 height 34
click at [1089, 535] on input "1" at bounding box center [1168, 532] width 344 height 34
type input "12"
click at [1281, 652] on button "Salvar" at bounding box center [1295, 666] width 92 height 34
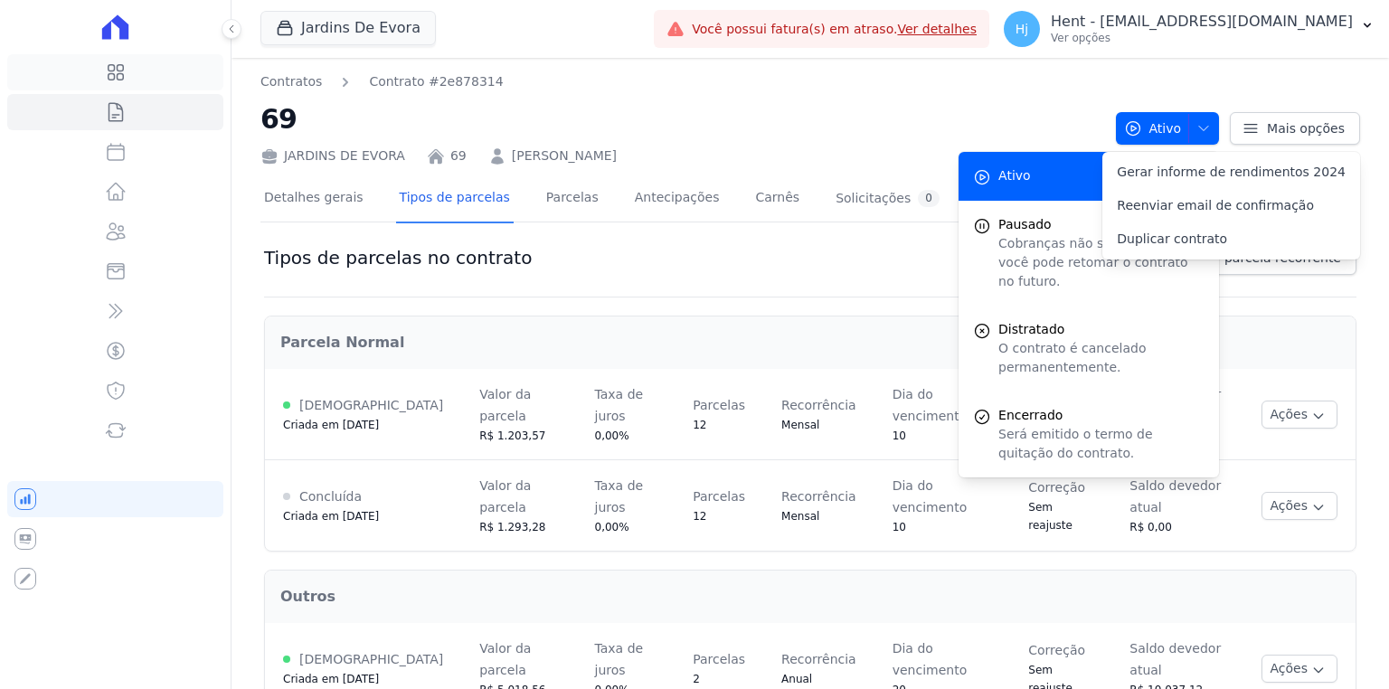
click at [127, 84] on link "Visão Geral" at bounding box center [115, 72] width 216 height 36
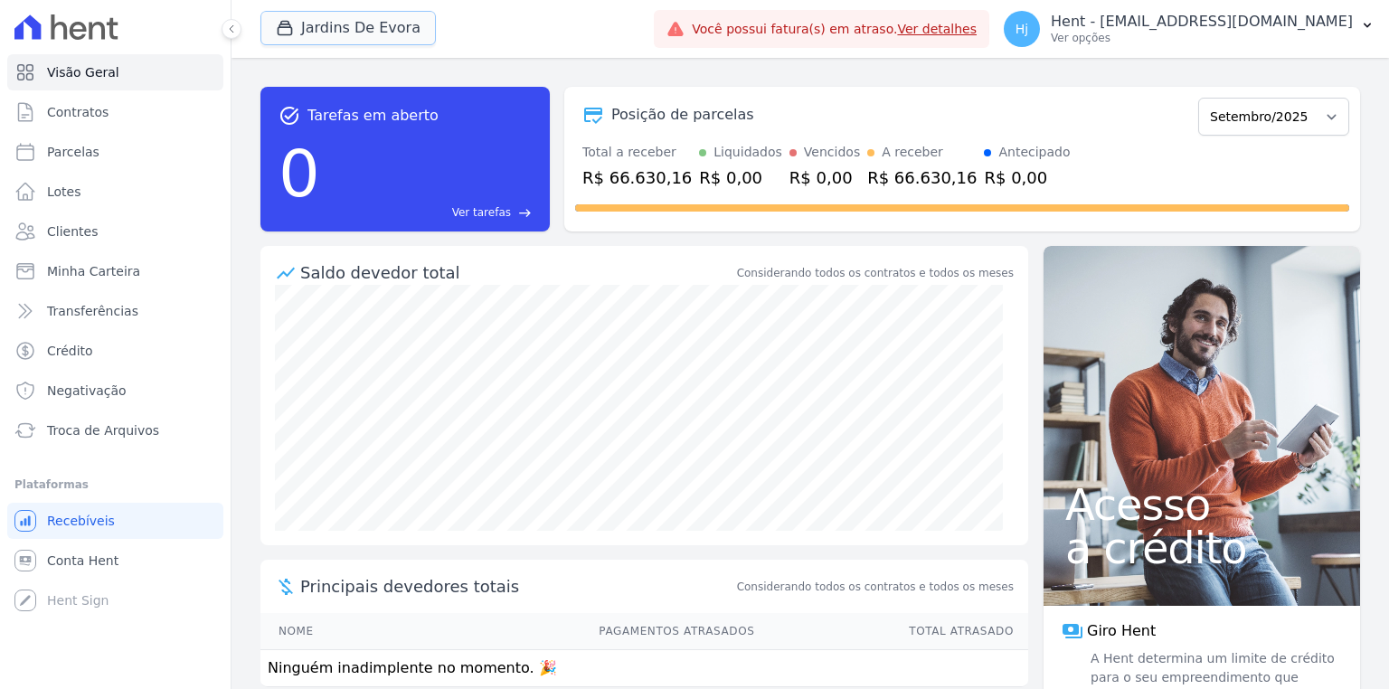
click at [363, 40] on button "Jardins De Evora" at bounding box center [347, 28] width 175 height 34
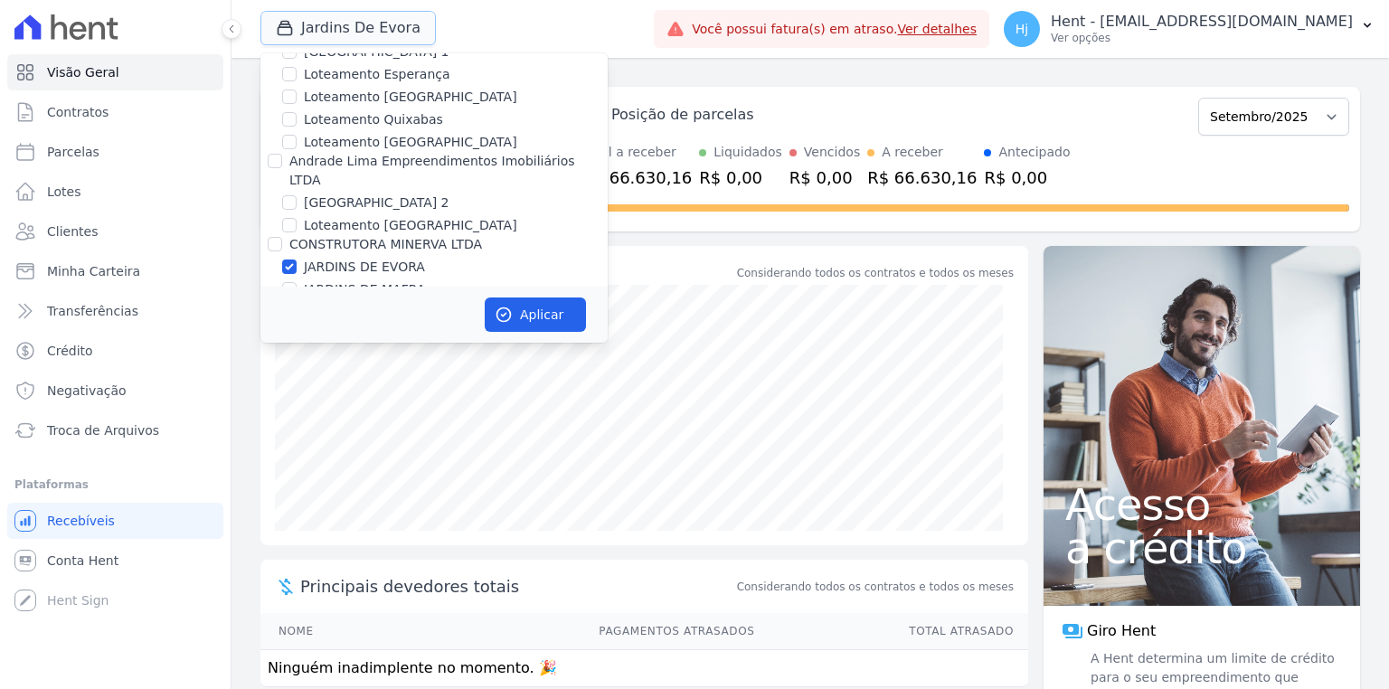
scroll to position [7578, 0]
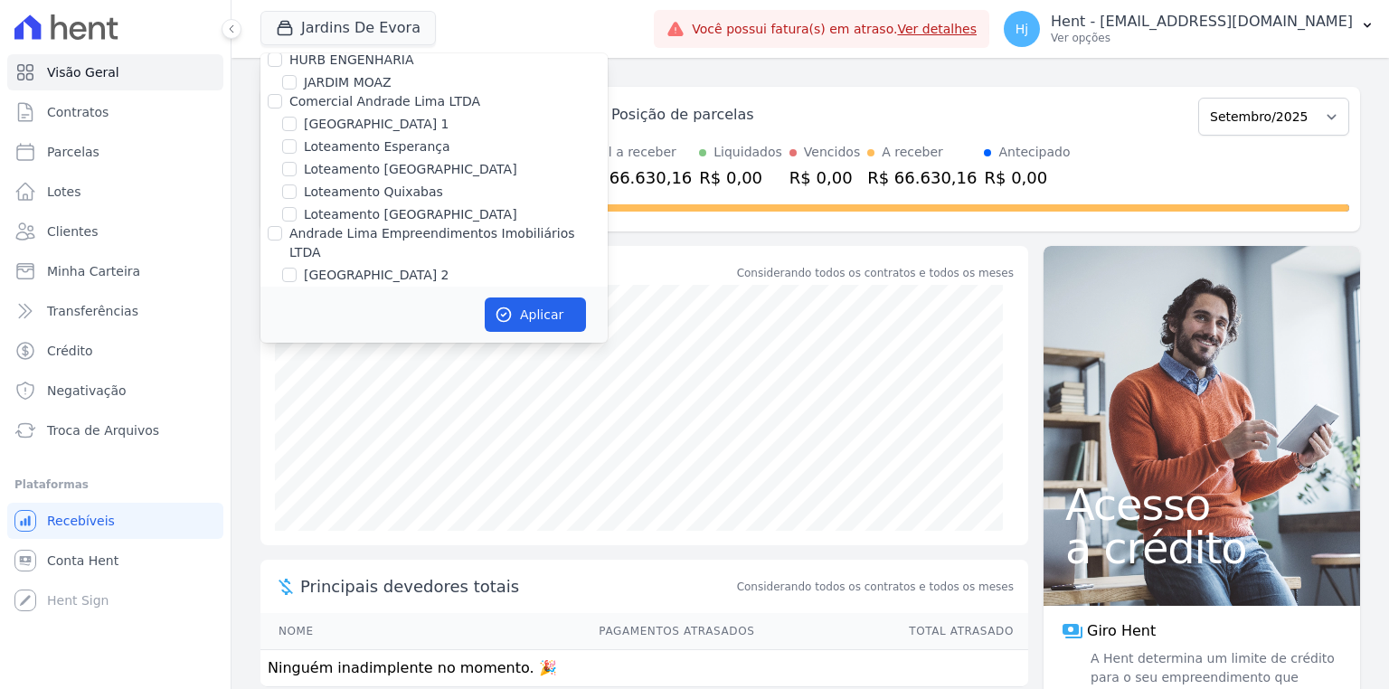
click at [375, 353] on label "JARDINS DE MAFRA" at bounding box center [364, 362] width 121 height 19
click at [297, 354] on input "JARDINS DE MAFRA" at bounding box center [289, 361] width 14 height 14
checkbox input "true"
click at [353, 330] on label "JARDINS DE EVORA" at bounding box center [364, 339] width 121 height 19
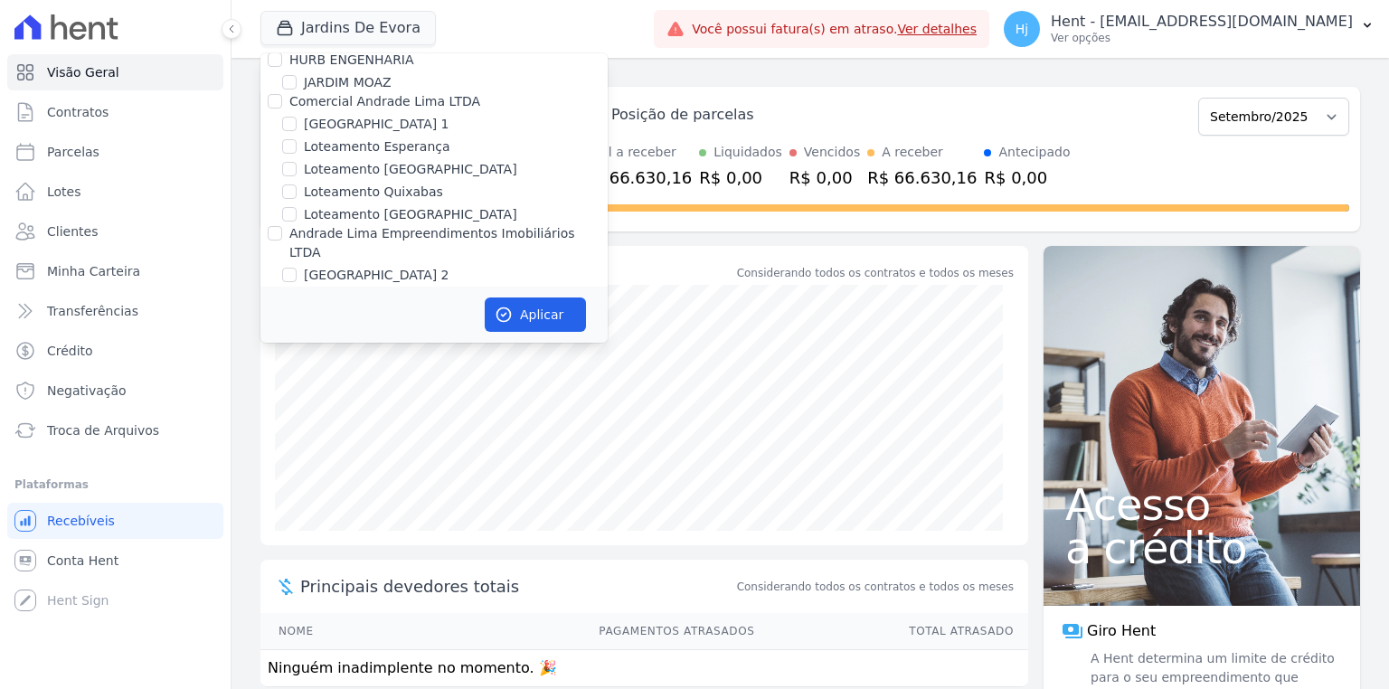
click at [297, 332] on input "JARDINS DE EVORA" at bounding box center [289, 339] width 14 height 14
checkbox input "false"
click at [522, 317] on button "Aplicar" at bounding box center [535, 314] width 101 height 34
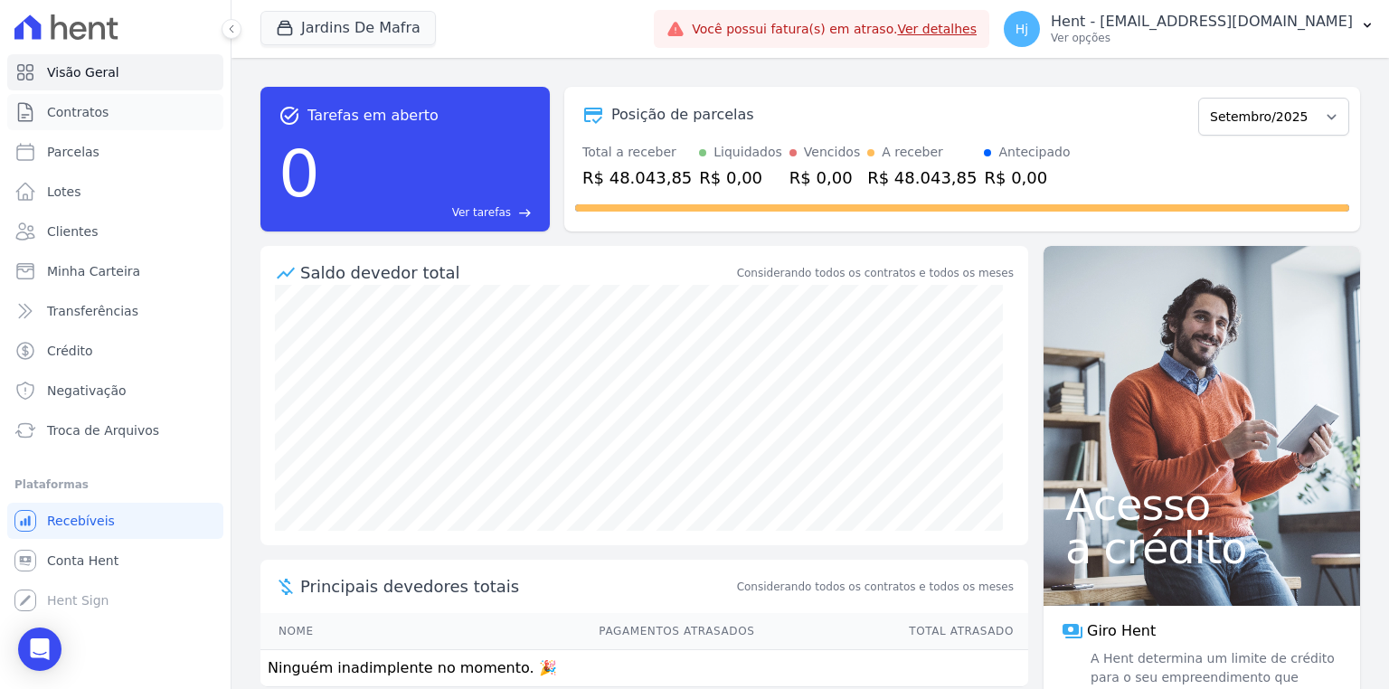
click at [83, 119] on span "Contratos" at bounding box center [77, 112] width 61 height 18
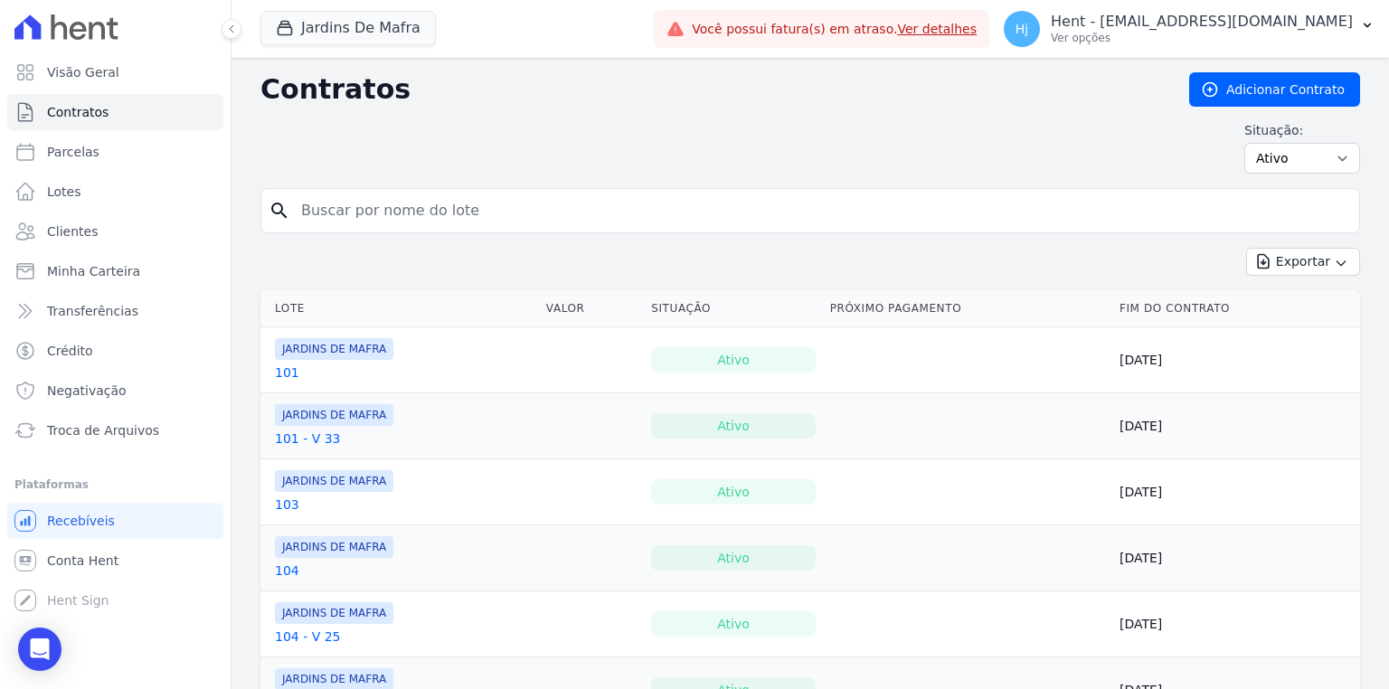
click at [469, 215] on input "search" at bounding box center [820, 211] width 1061 height 36
type input "48"
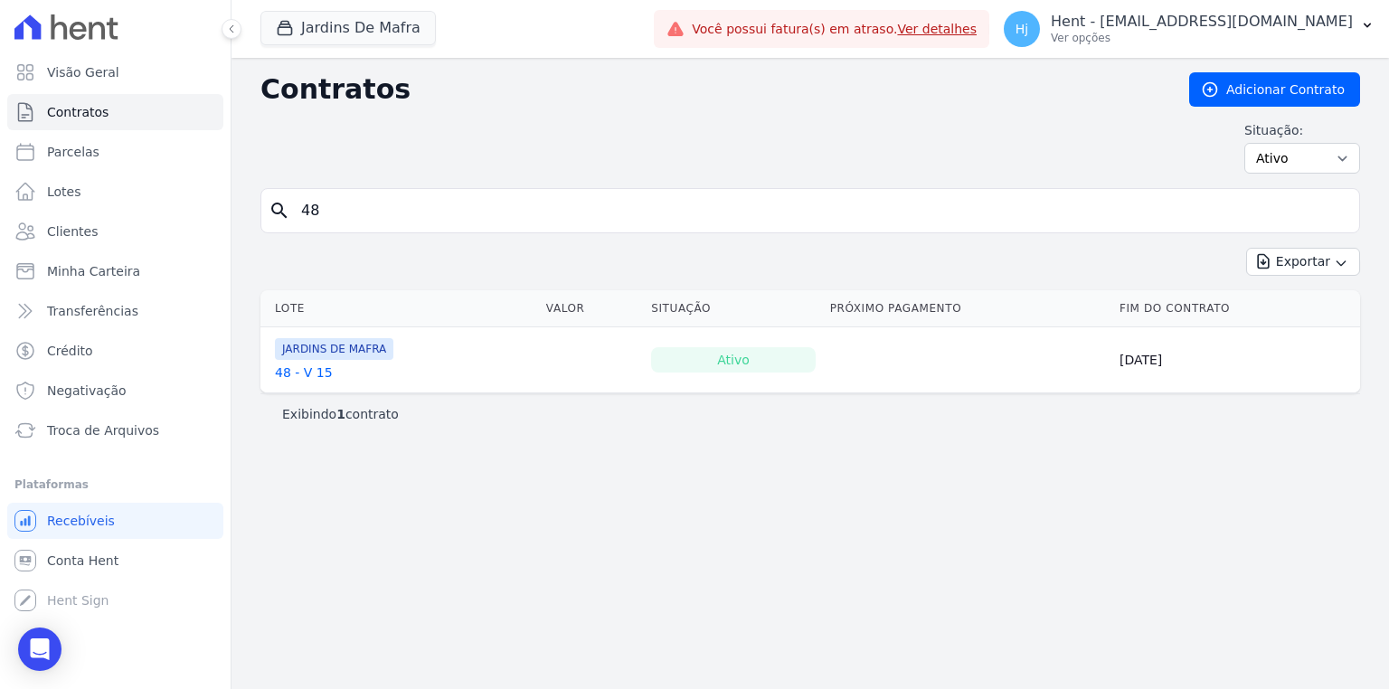
drag, startPoint x: 365, startPoint y: 214, endPoint x: 288, endPoint y: 216, distance: 76.9
click at [288, 216] on div "search 48" at bounding box center [809, 210] width 1099 height 45
type input "57"
click at [360, 213] on input "57" at bounding box center [820, 211] width 1061 height 36
type input "5"
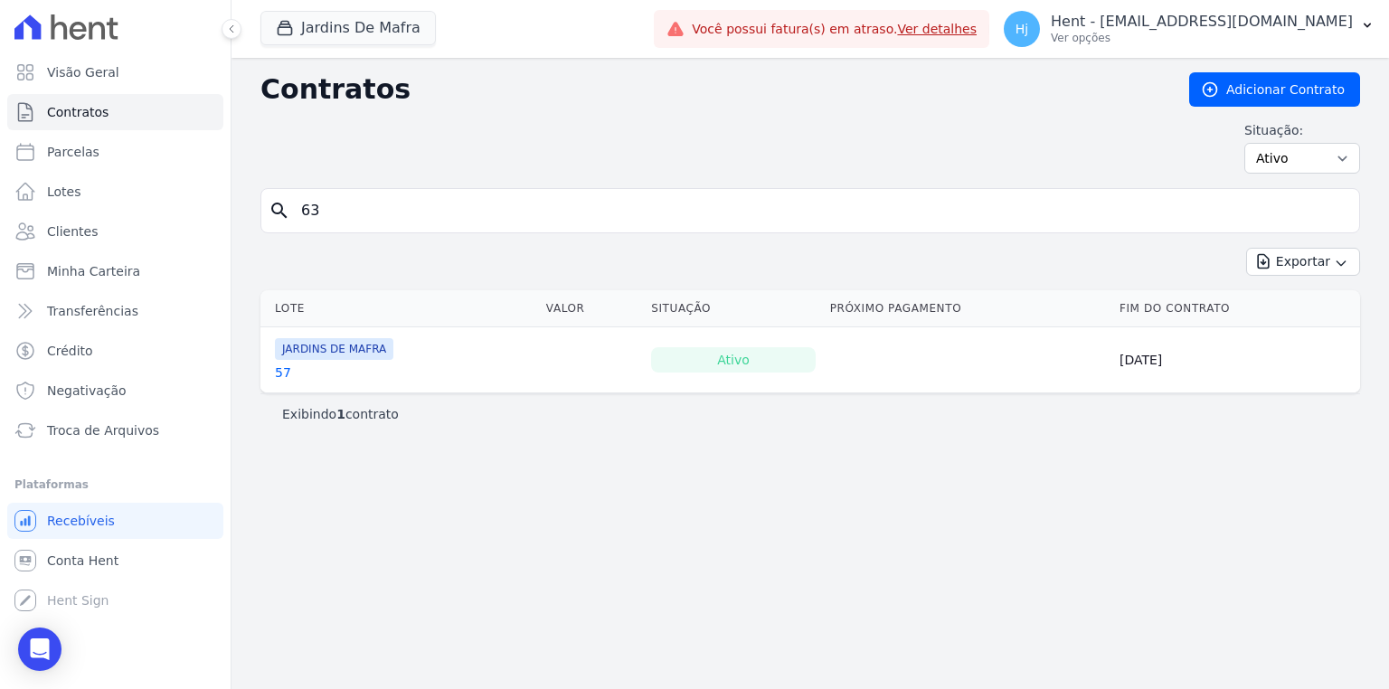
type input "63"
click at [351, 47] on div "Jardins De Mafra Trapisa Engenharia Acaiá Residencial Icatu Residencial PORTO5 …" at bounding box center [453, 29] width 386 height 60
click at [351, 30] on button "Jardins De Mafra" at bounding box center [347, 28] width 175 height 34
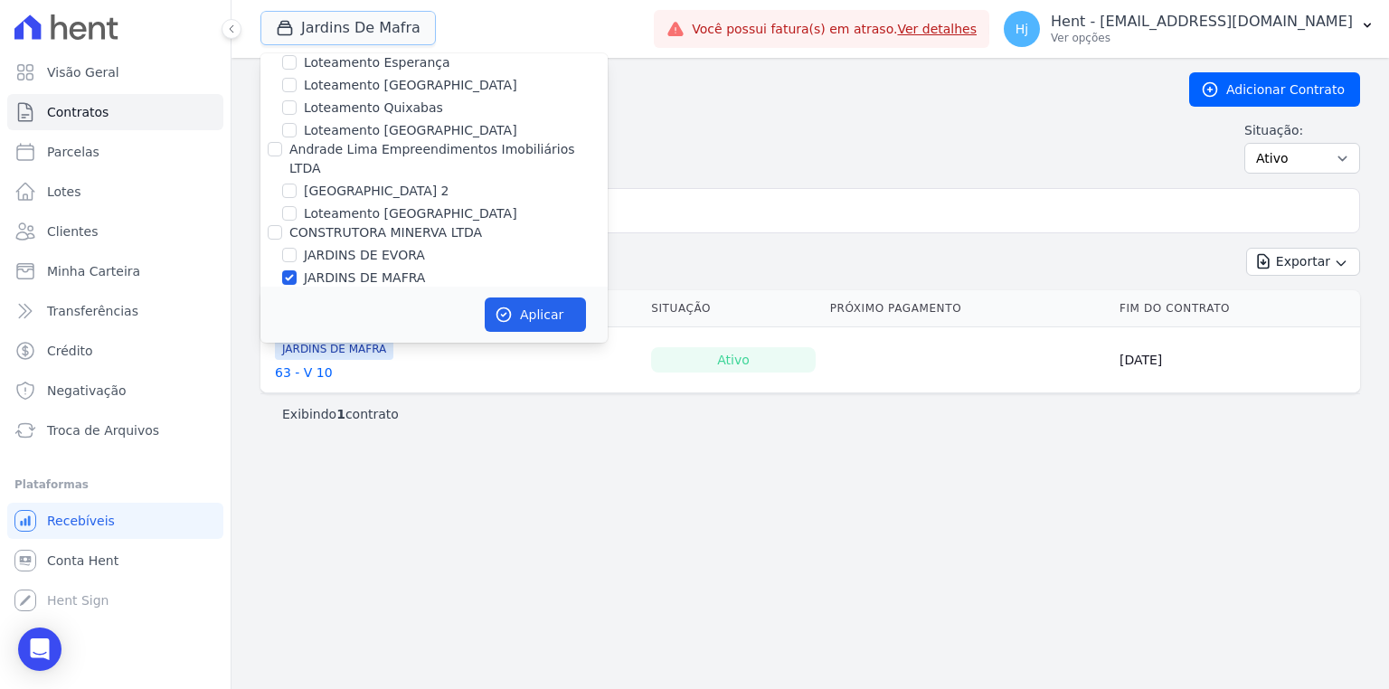
scroll to position [7614, 0]
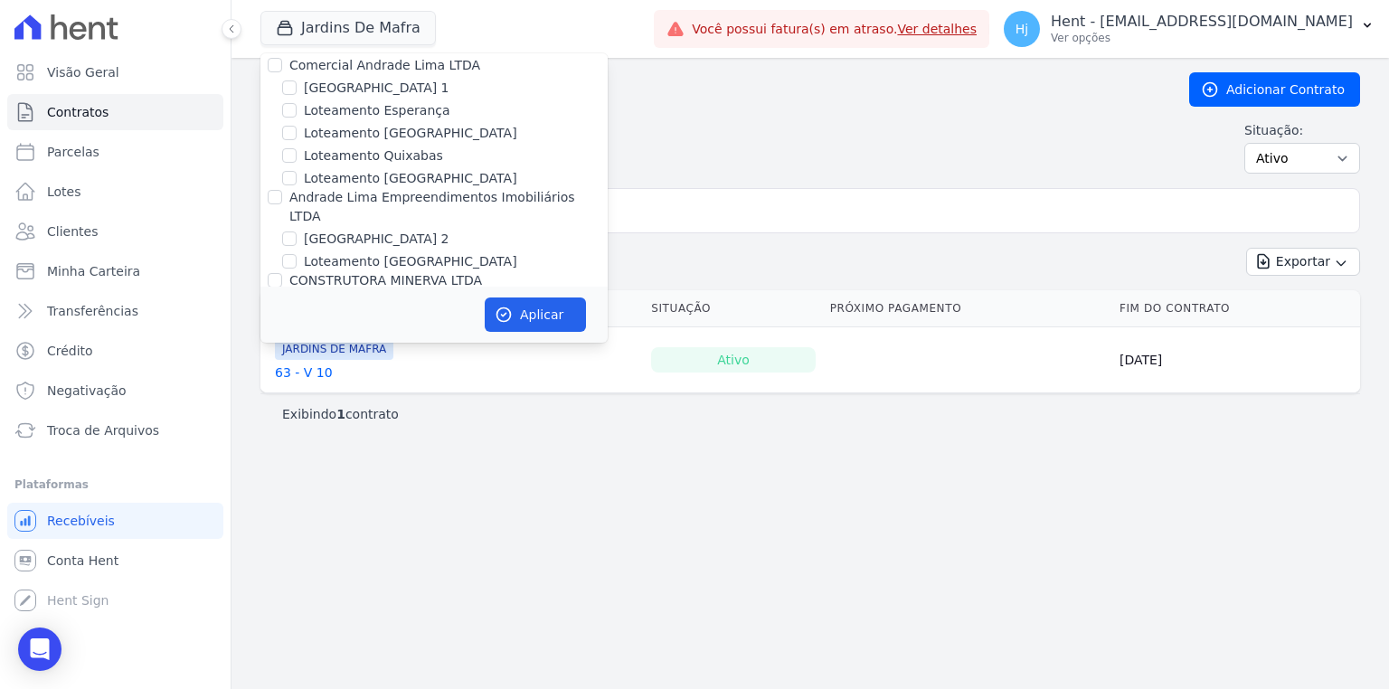
click at [398, 294] on label "JARDINS DE EVORA" at bounding box center [364, 303] width 121 height 19
click at [297, 296] on input "JARDINS DE EVORA" at bounding box center [289, 303] width 14 height 14
checkbox input "true"
click at [386, 316] on label "JARDINS DE MAFRA" at bounding box center [364, 325] width 121 height 19
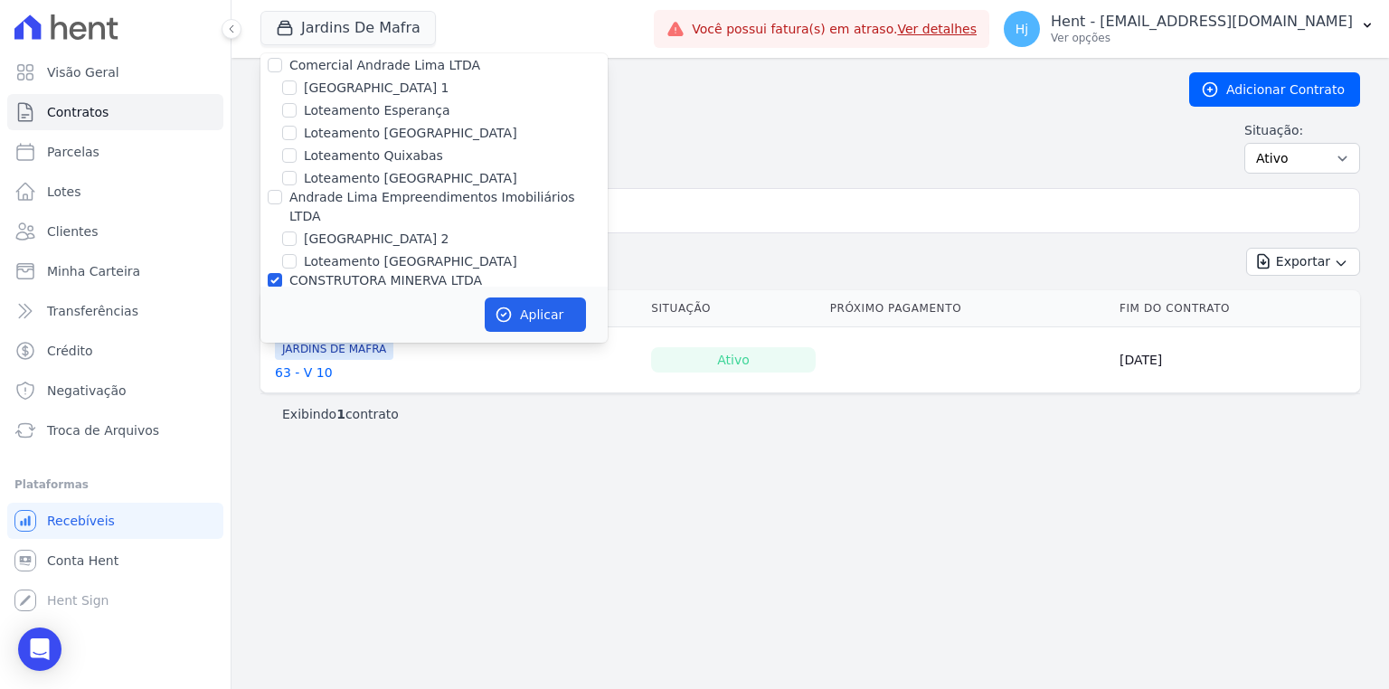
click at [297, 318] on input "JARDINS DE MAFRA" at bounding box center [289, 325] width 14 height 14
checkbox input "false"
click at [524, 321] on button "Aplicar" at bounding box center [535, 314] width 101 height 34
